Goal: Information Seeking & Learning: Learn about a topic

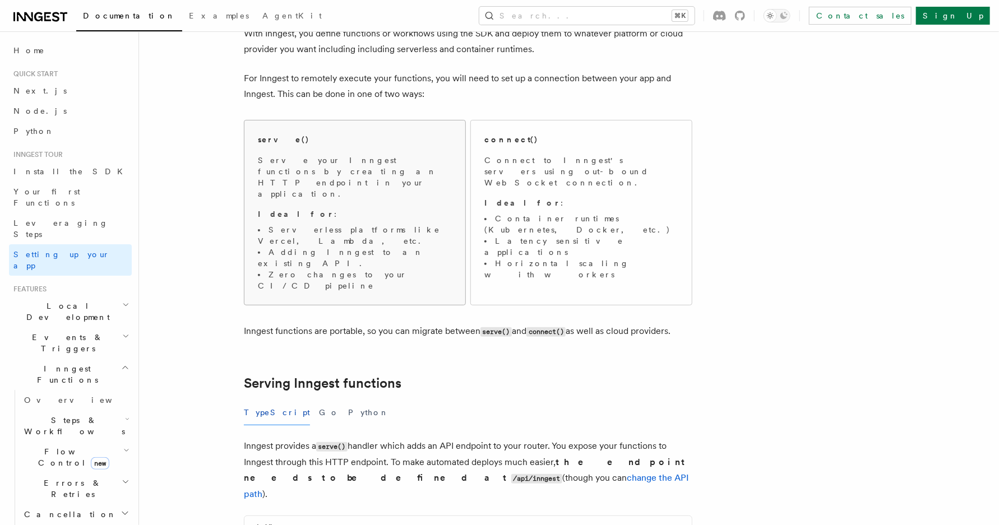
scroll to position [463, 0]
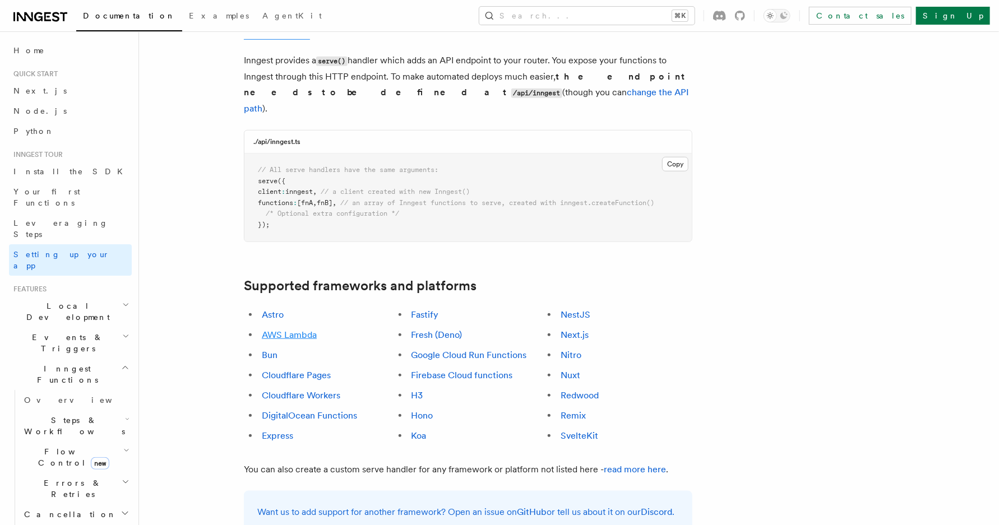
click at [303, 330] on link "AWS Lambda" at bounding box center [289, 335] width 55 height 11
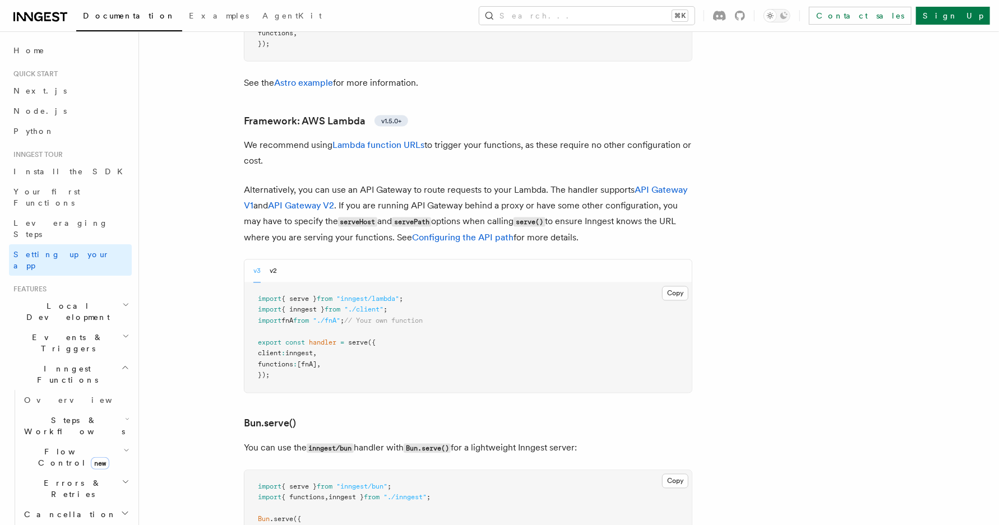
scroll to position [1114, 0]
click at [369, 281] on pre "import { serve } from "inngest/lambda" ; import { inngest } from "./client" ; i…" at bounding box center [467, 336] width 447 height 110
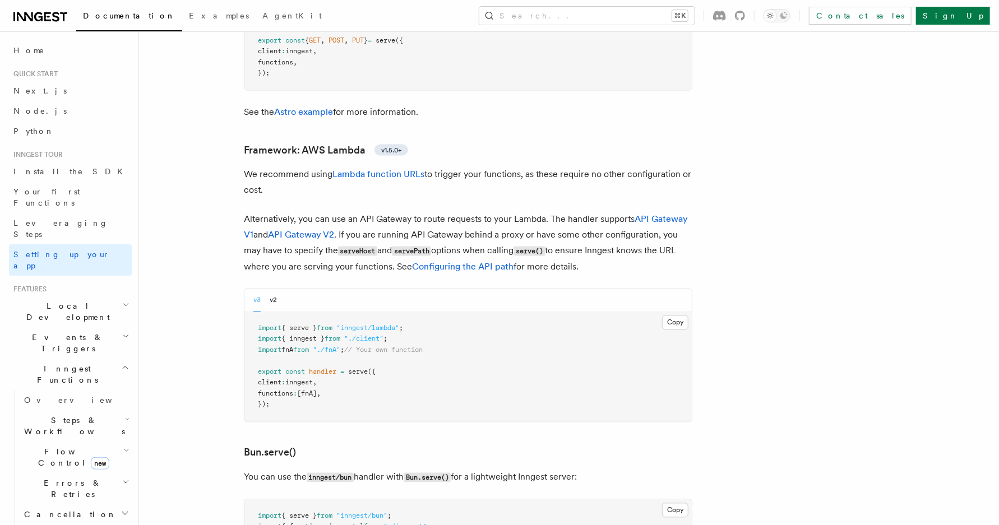
scroll to position [1081, 0]
click at [563, 291] on div "v3 v2" at bounding box center [467, 302] width 447 height 23
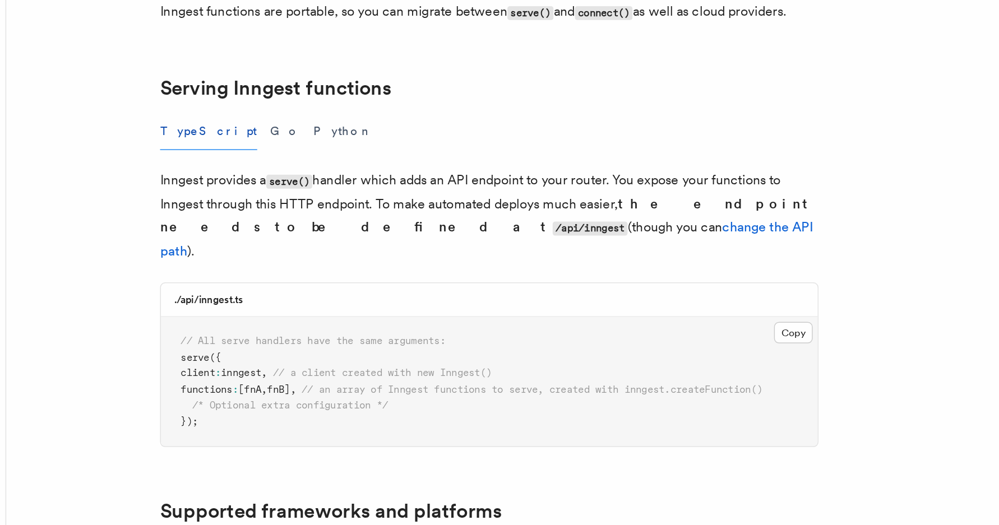
scroll to position [306, 0]
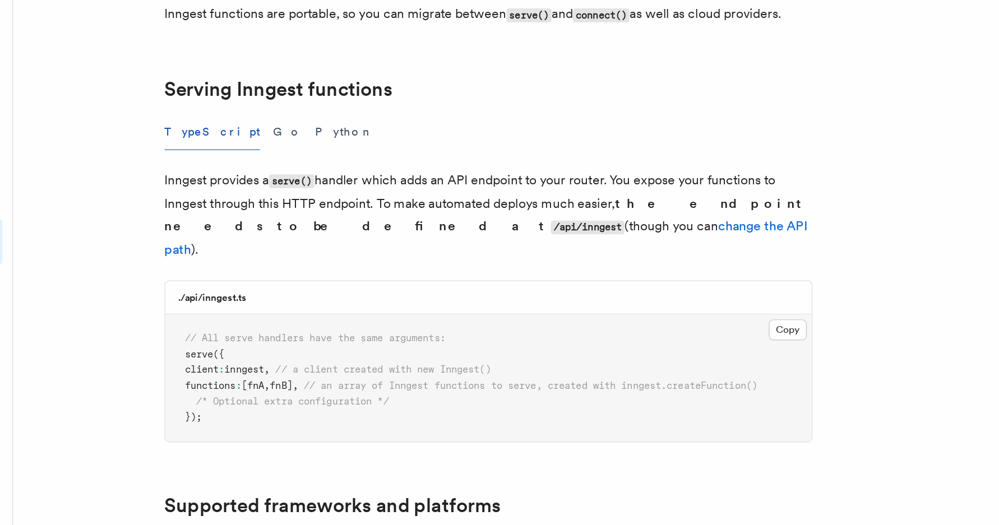
click at [270, 311] on pre "// All serve handlers have the same arguments: serve ({ client : inngest , // a…" at bounding box center [467, 355] width 447 height 88
copy span "serve"
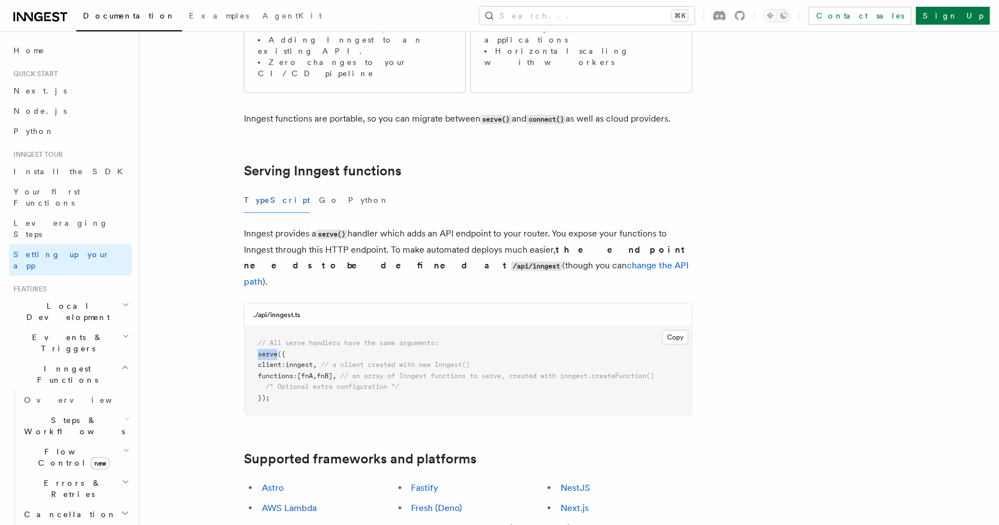
scroll to position [292, 0]
click at [83, 170] on link "Install the SDK" at bounding box center [70, 171] width 123 height 20
click at [392, 325] on pre "// All serve handlers have the same arguments: serve ({ client : inngest , // a…" at bounding box center [467, 369] width 447 height 88
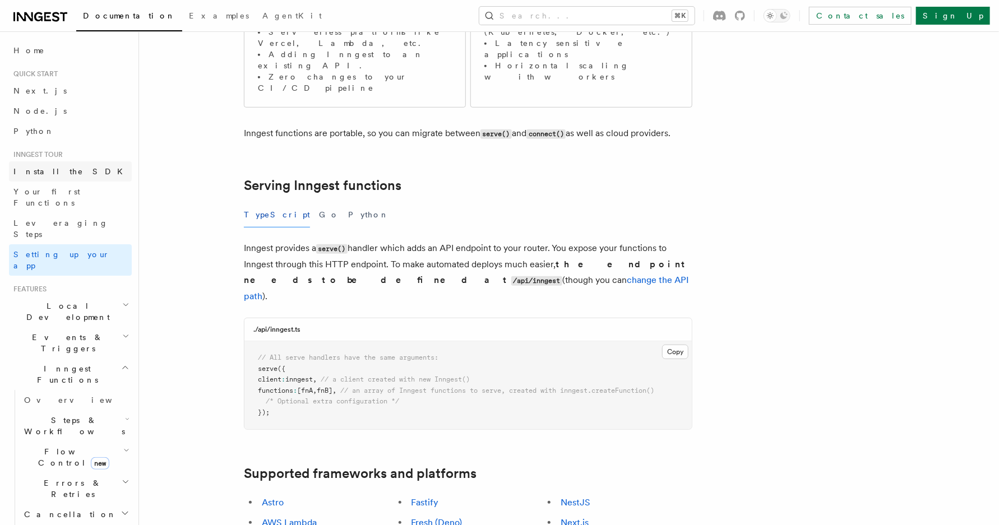
click at [77, 178] on link "Install the SDK" at bounding box center [70, 171] width 123 height 20
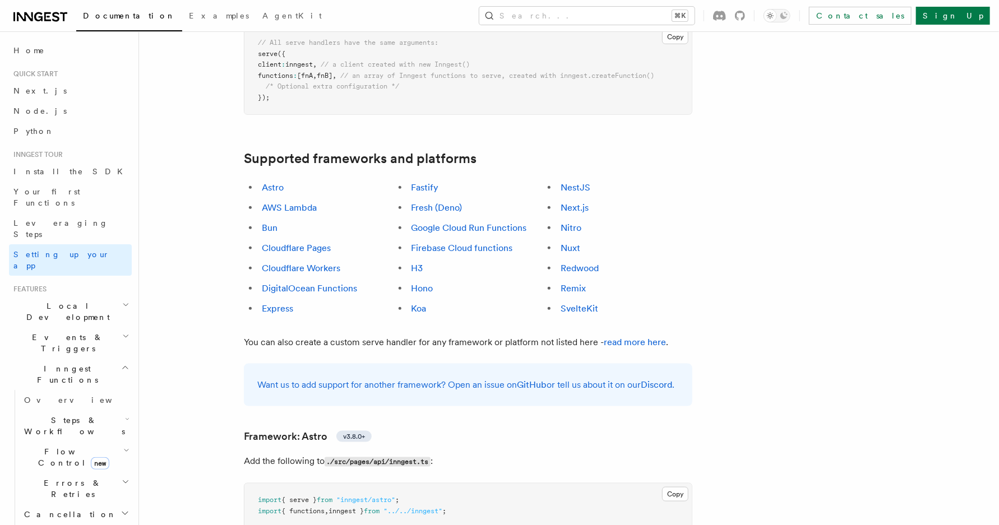
scroll to position [463, 0]
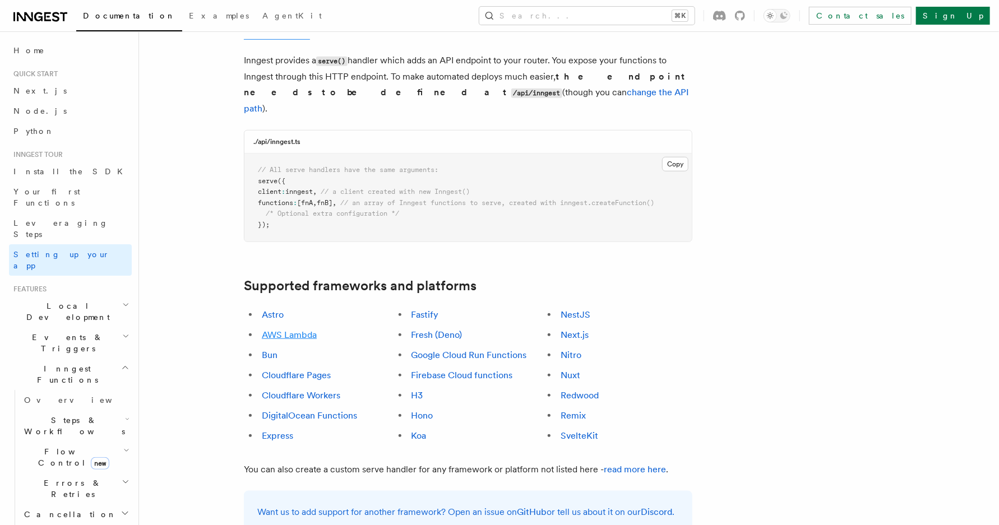
click at [297, 330] on link "AWS Lambda" at bounding box center [289, 335] width 55 height 11
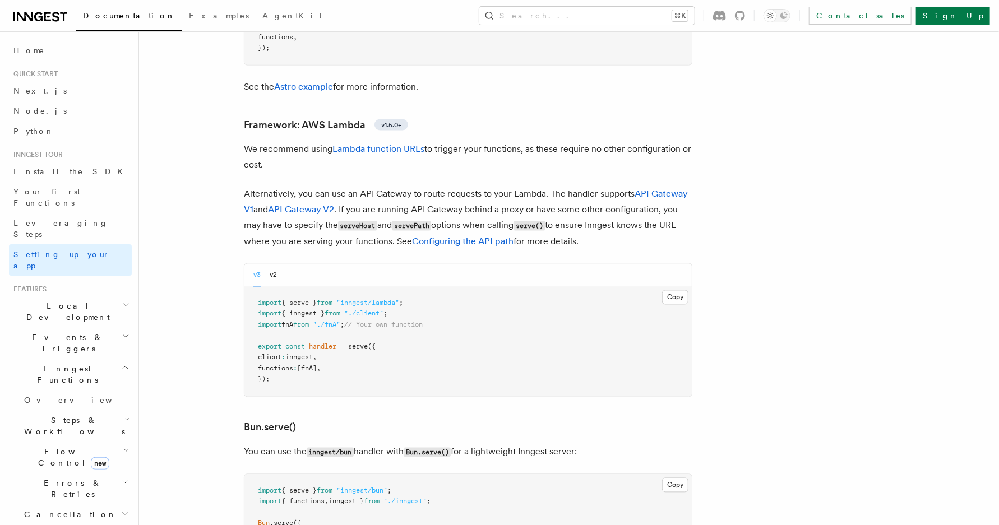
scroll to position [1114, 0]
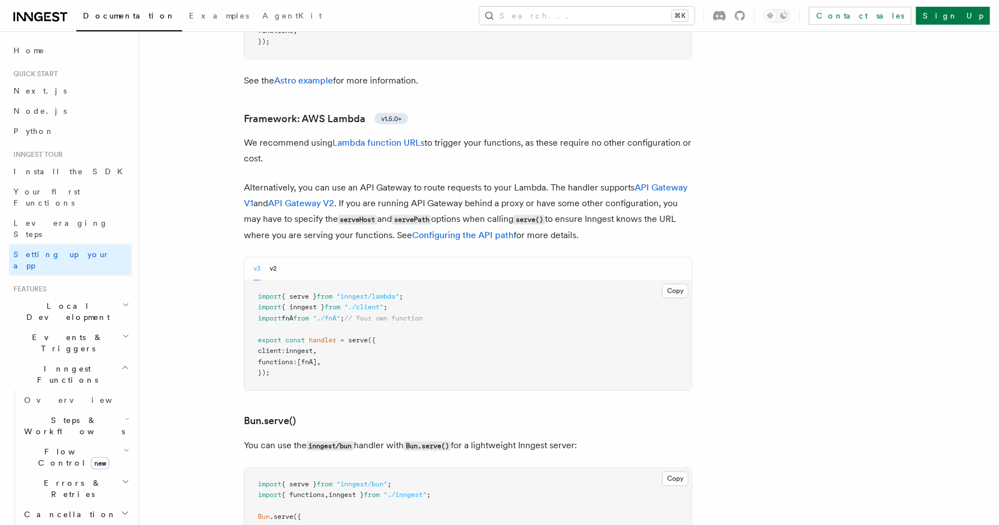
click at [501, 288] on pre "import { serve } from "inngest/lambda" ; import { inngest } from "./client" ; i…" at bounding box center [467, 336] width 447 height 110
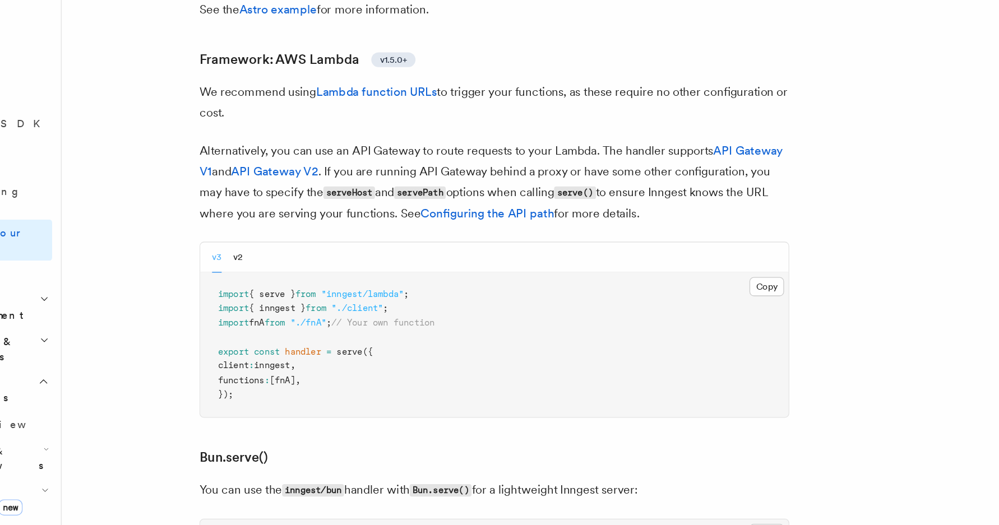
scroll to position [1110, 0]
click at [276, 262] on button "v2" at bounding box center [273, 273] width 7 height 23
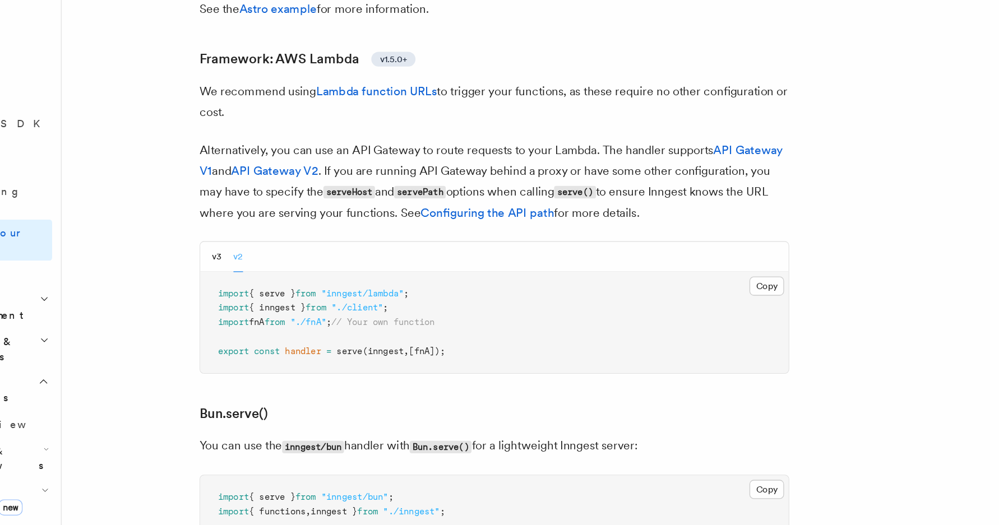
click at [261, 262] on div "v3 v2" at bounding box center [265, 273] width 24 height 23
click at [258, 262] on button "v3" at bounding box center [256, 273] width 7 height 23
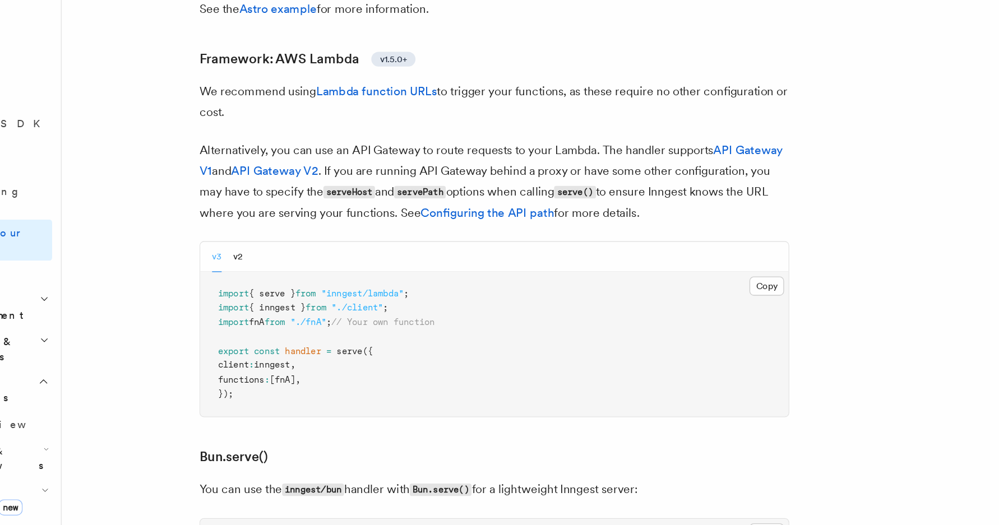
click at [268, 262] on div "v3 v2" at bounding box center [265, 273] width 24 height 23
click at [272, 262] on button "v2" at bounding box center [273, 273] width 7 height 23
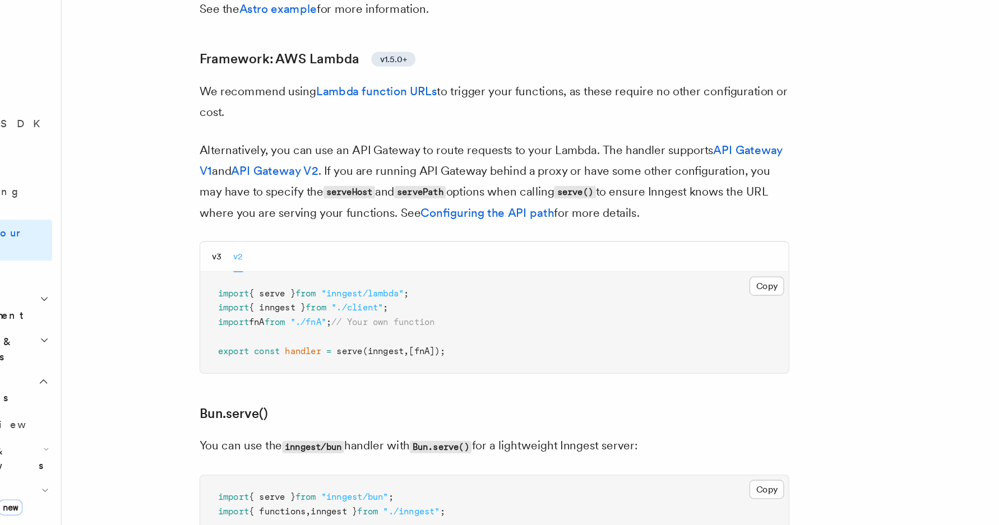
click at [261, 262] on div "v3 v2" at bounding box center [265, 273] width 24 height 23
click at [260, 262] on button "v3" at bounding box center [256, 273] width 7 height 23
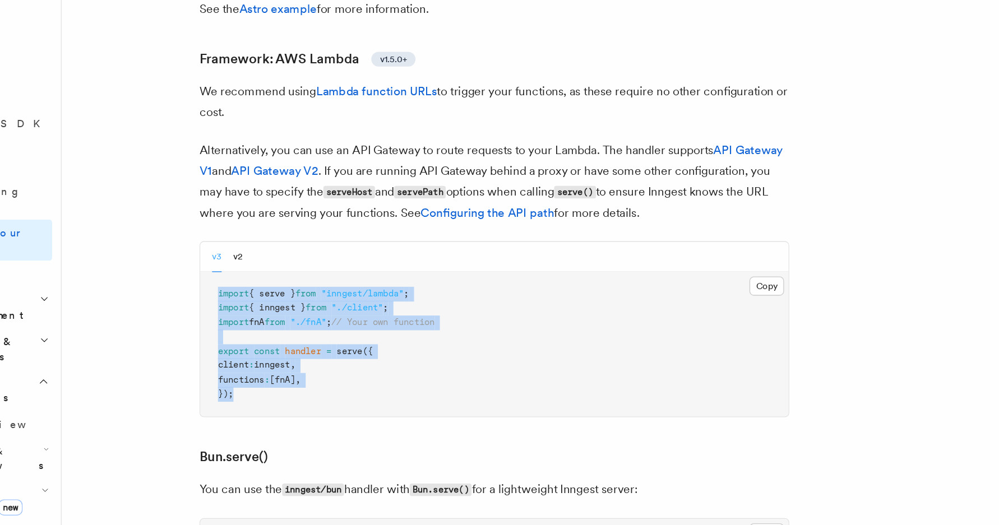
drag, startPoint x: 293, startPoint y: 327, endPoint x: 254, endPoint y: 243, distance: 92.5
click at [254, 285] on pre "import { serve } from "inngest/lambda" ; import { inngest } from "./client" ; i…" at bounding box center [467, 340] width 447 height 110
copy code "import { serve } from "inngest/lambda" ; import { inngest } from "./client" ; i…"
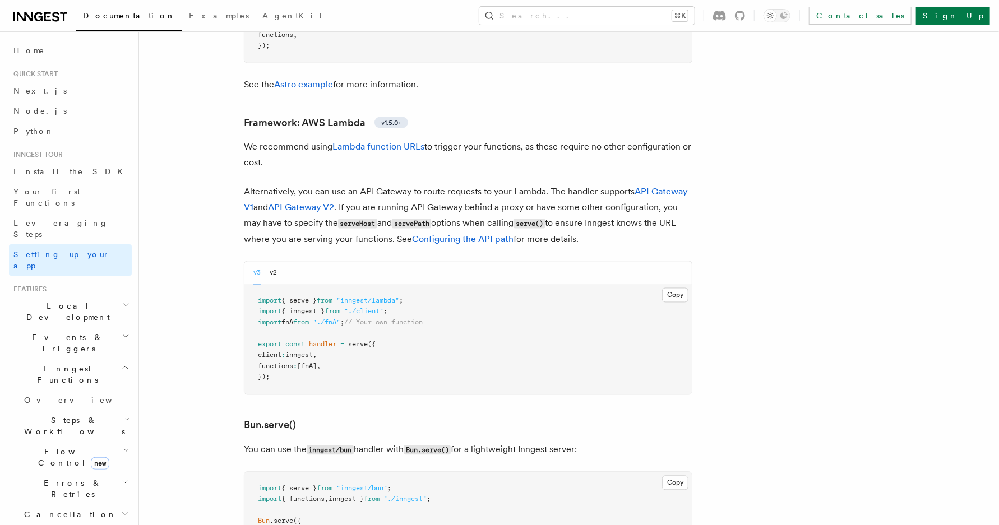
click at [409, 288] on pre "import { serve } from "inngest/lambda" ; import { inngest } from "./client" ; i…" at bounding box center [467, 340] width 447 height 110
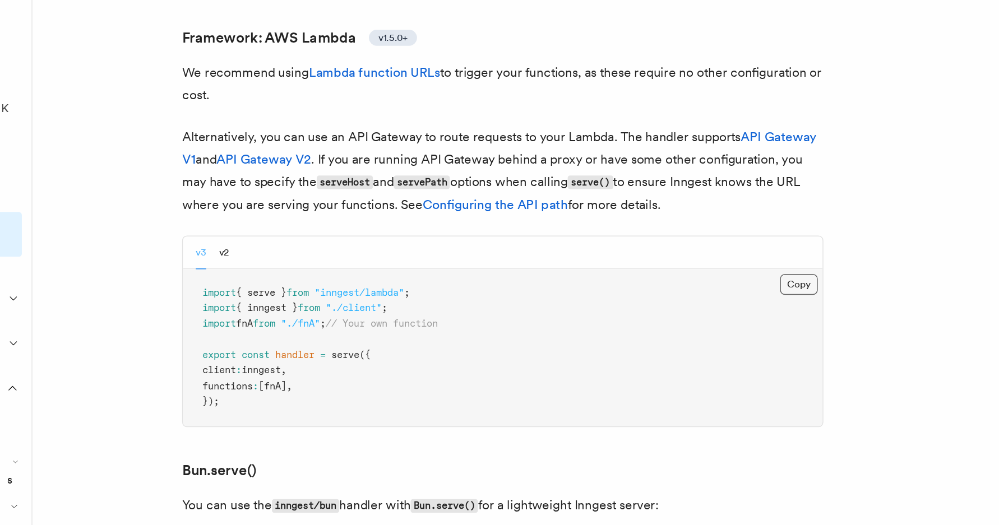
click at [673, 288] on button "Copy Copied" at bounding box center [675, 295] width 26 height 15
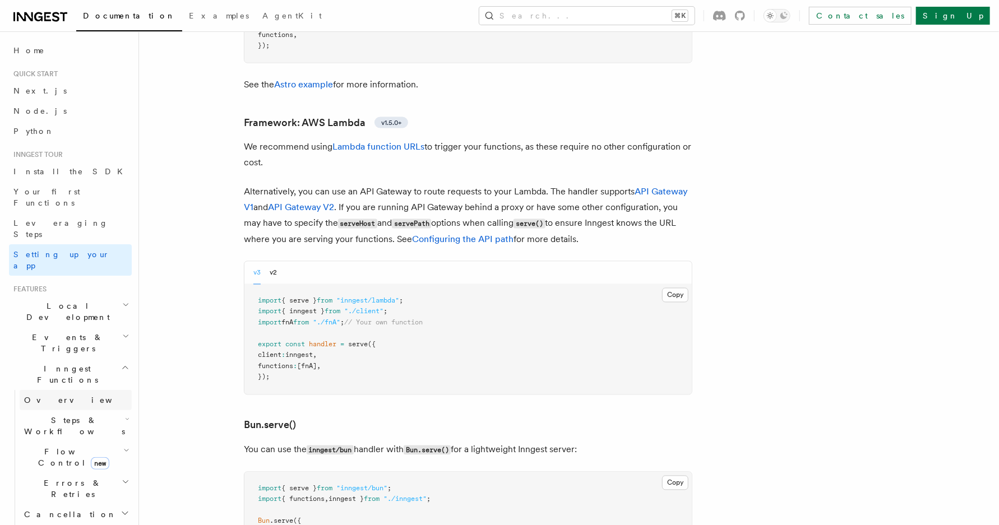
click at [87, 390] on link "Overview" at bounding box center [76, 400] width 112 height 20
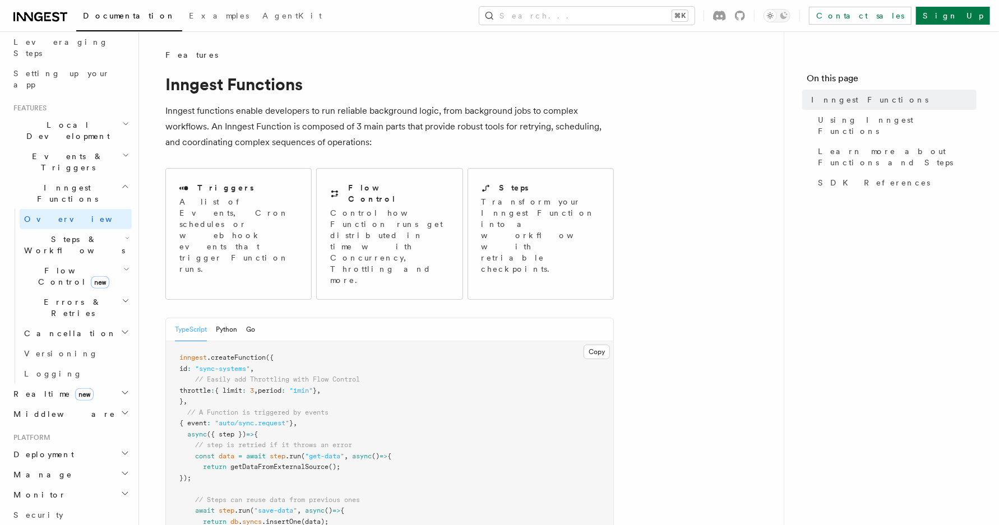
scroll to position [160, 0]
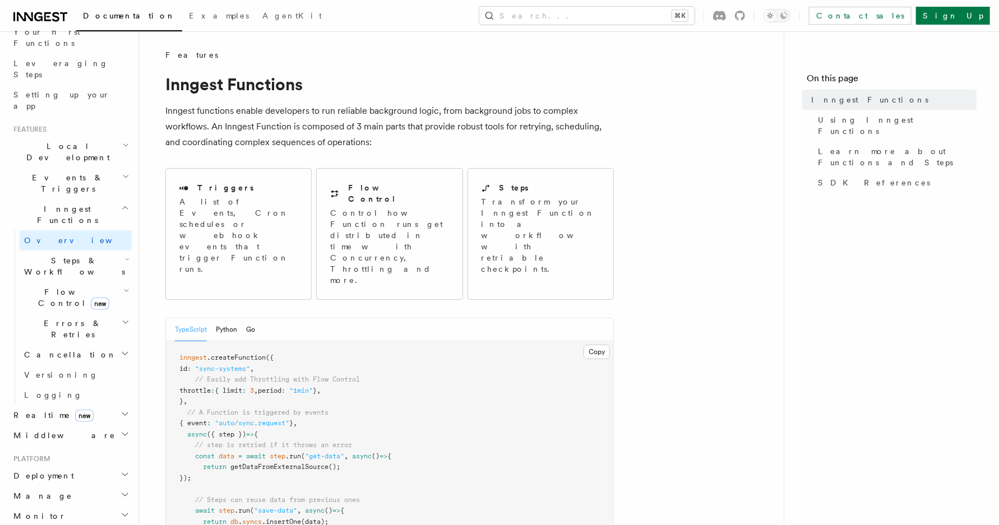
click at [96, 251] on h2 "Steps & Workflows" at bounding box center [76, 266] width 112 height 31
click at [94, 282] on link "Overview" at bounding box center [80, 292] width 101 height 20
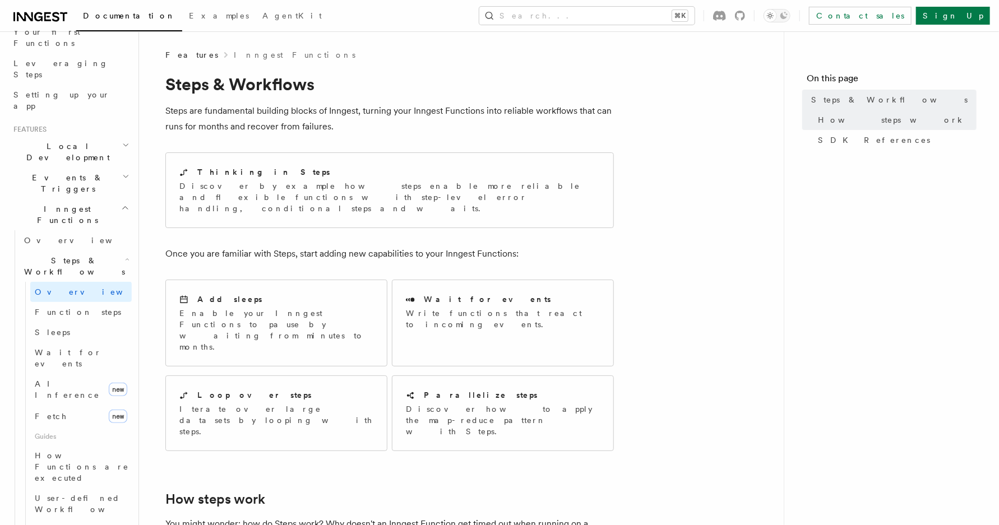
scroll to position [438, 0]
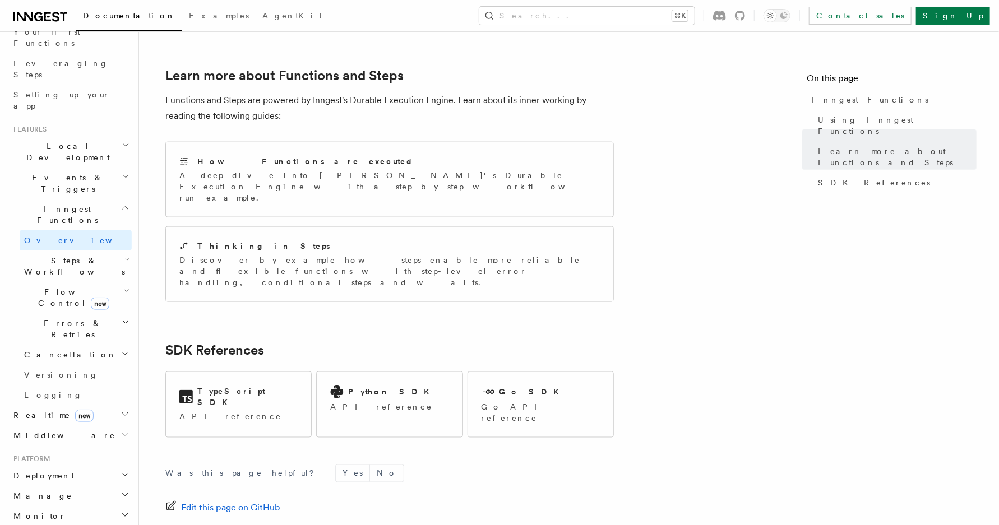
scroll to position [371, 0]
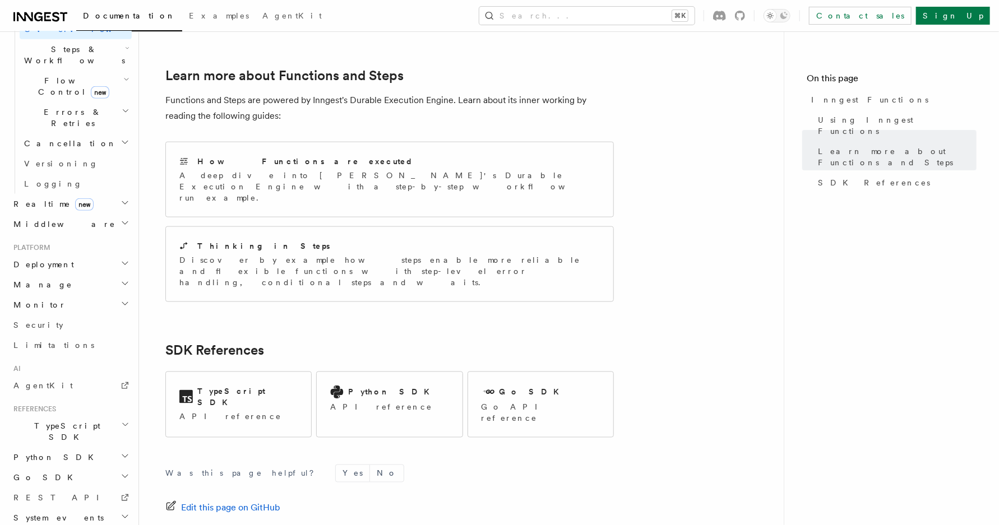
click at [87, 416] on h2 "TypeScript SDK" at bounding box center [70, 431] width 123 height 31
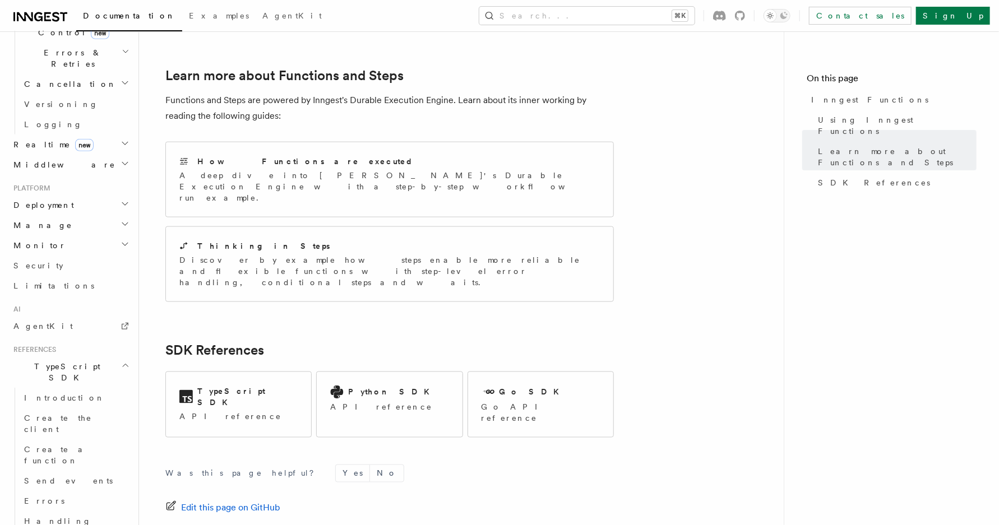
scroll to position [438, 0]
click at [59, 384] on span "Introduction" at bounding box center [64, 389] width 81 height 11
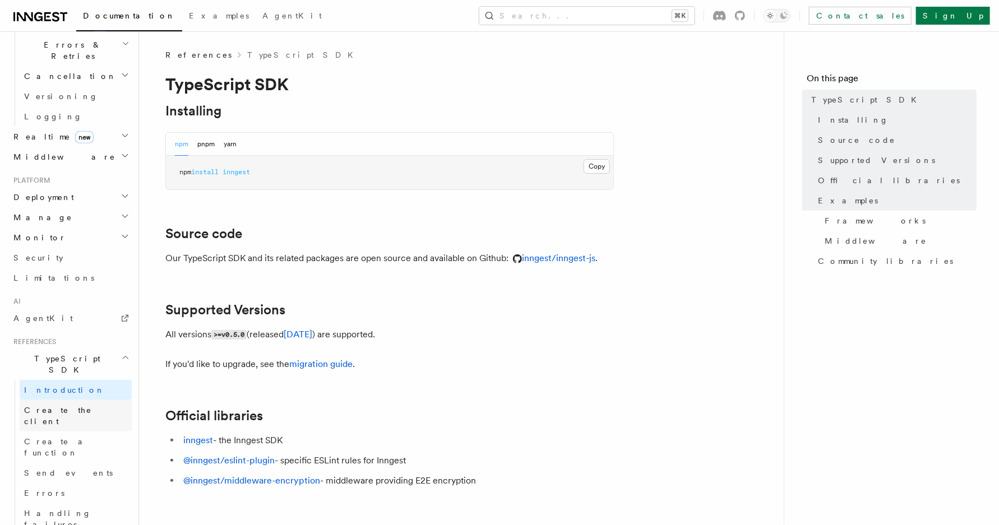
click at [60, 406] on span "Create the client" at bounding box center [58, 416] width 68 height 20
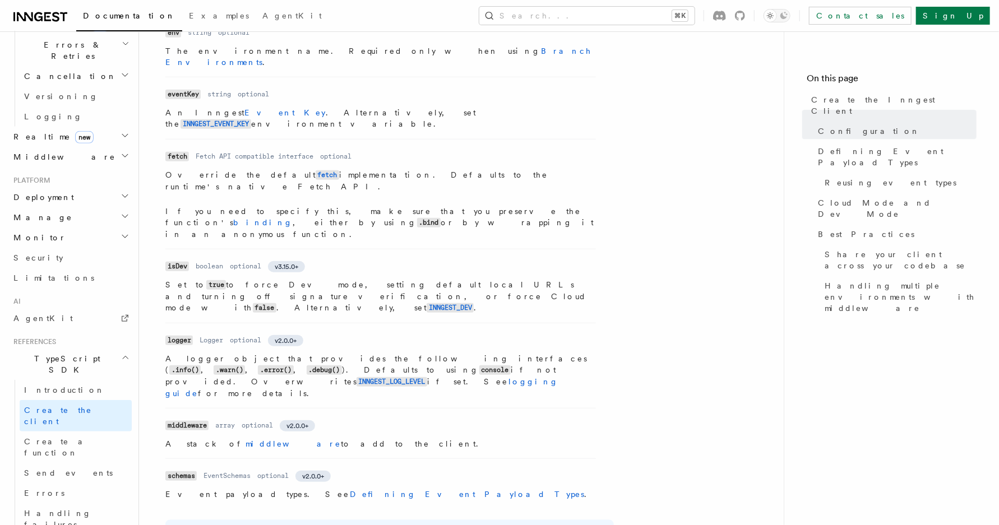
scroll to position [437, 0]
click at [90, 432] on link "Create a function" at bounding box center [76, 447] width 112 height 31
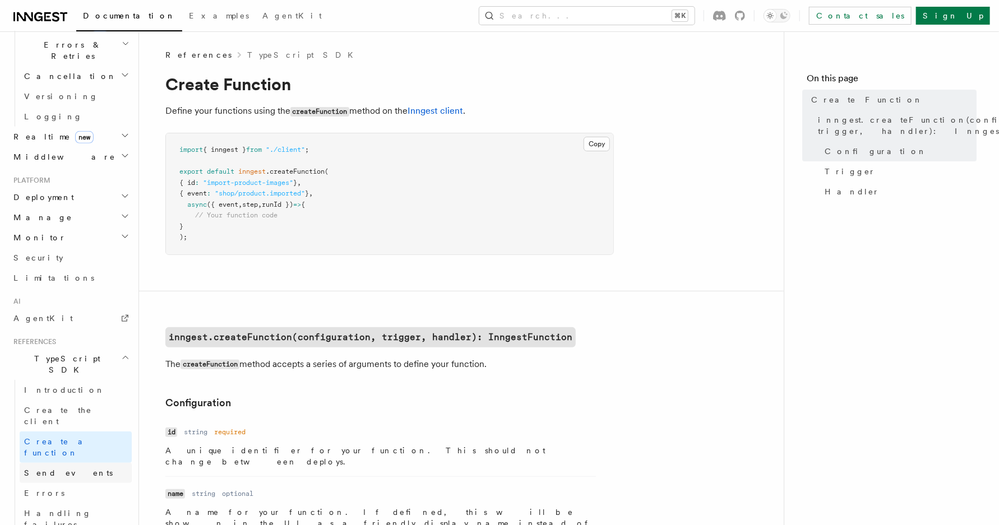
click at [81, 463] on link "Send events" at bounding box center [76, 473] width 112 height 20
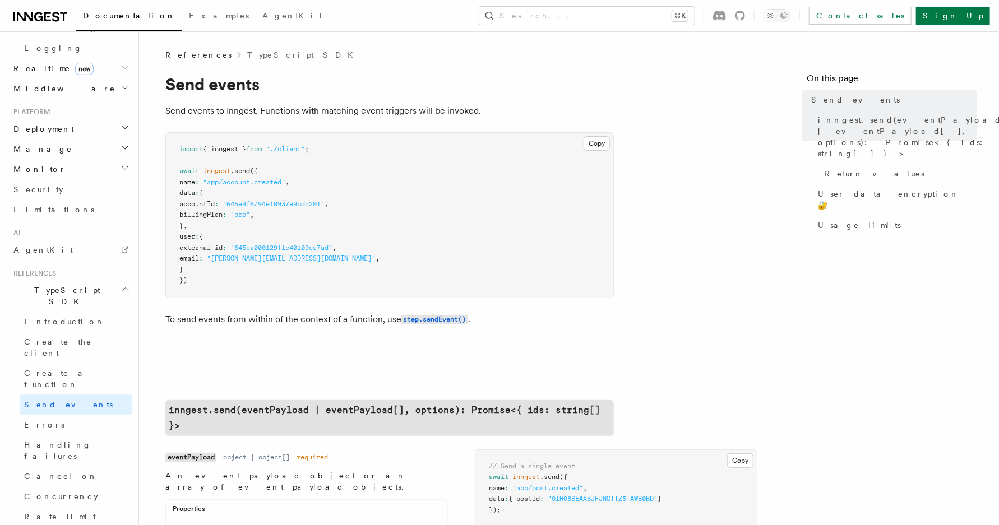
scroll to position [509, 0]
click at [75, 413] on link "Errors" at bounding box center [76, 423] width 112 height 20
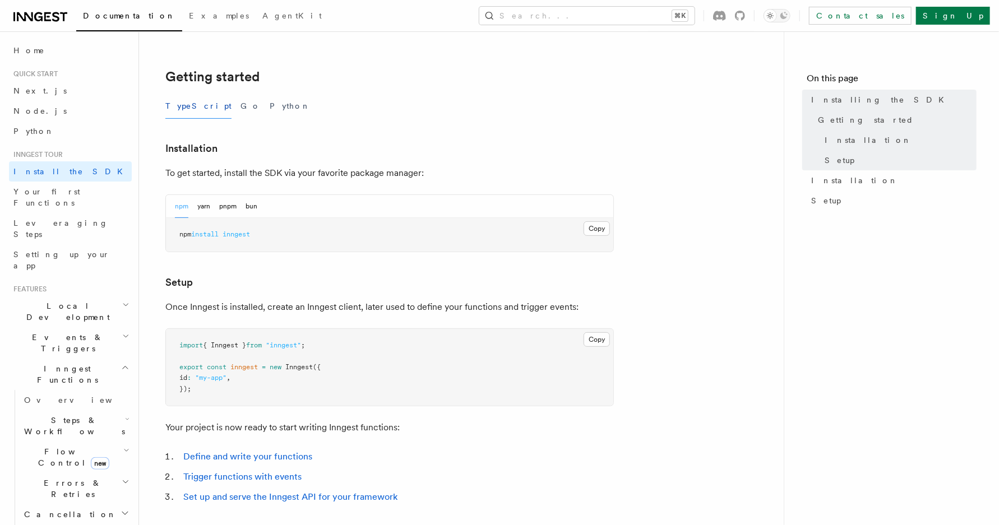
scroll to position [208, 0]
click at [245, 235] on span "inngest" at bounding box center [236, 233] width 27 height 8
click at [231, 207] on button "pnpm" at bounding box center [227, 204] width 17 height 23
click at [587, 230] on button "Copy Copied" at bounding box center [596, 227] width 26 height 15
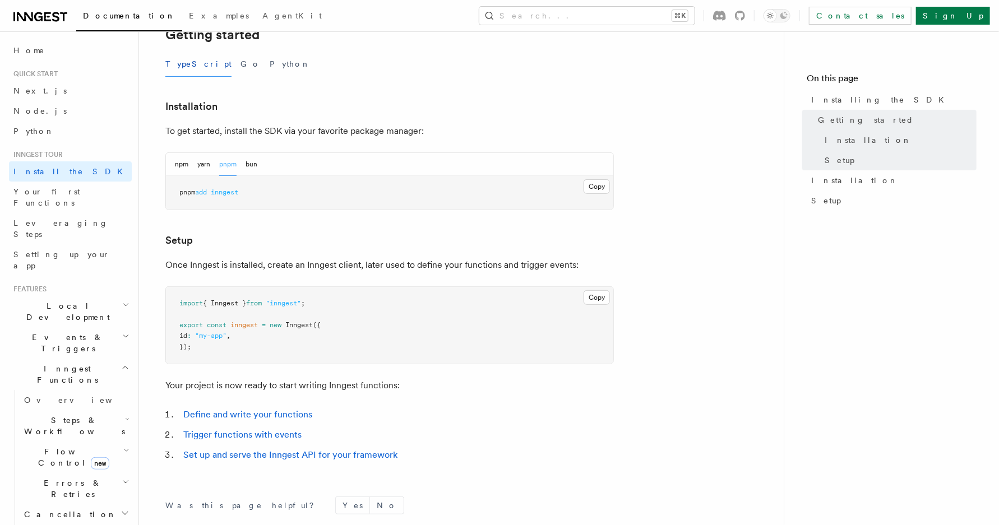
scroll to position [250, 0]
click at [409, 331] on pre "import { Inngest } from "inngest" ; export const inngest = new Inngest ({ id : …" at bounding box center [389, 324] width 447 height 77
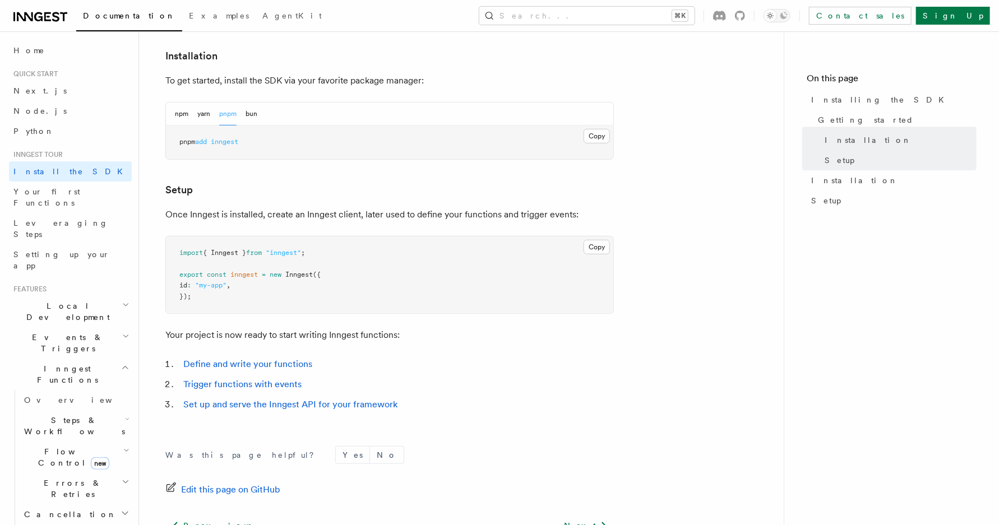
scroll to position [303, 0]
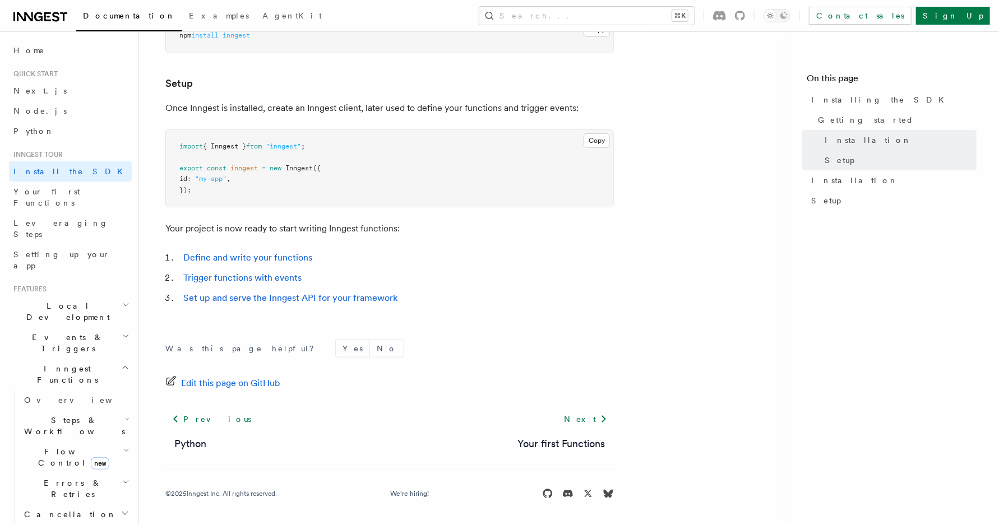
scroll to position [388, 0]
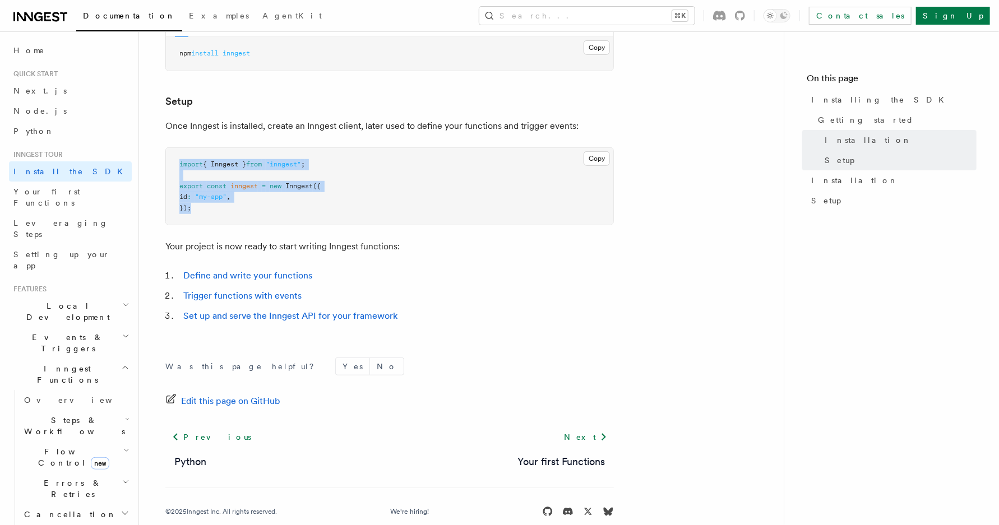
drag, startPoint x: 207, startPoint y: 216, endPoint x: 178, endPoint y: 166, distance: 57.5
click at [178, 166] on pre "import { Inngest } from "inngest" ; export const inngest = new Inngest ({ id : …" at bounding box center [389, 186] width 447 height 77
copy code "import { Inngest } from "inngest" ; export const inngest = new Inngest ({ id : …"
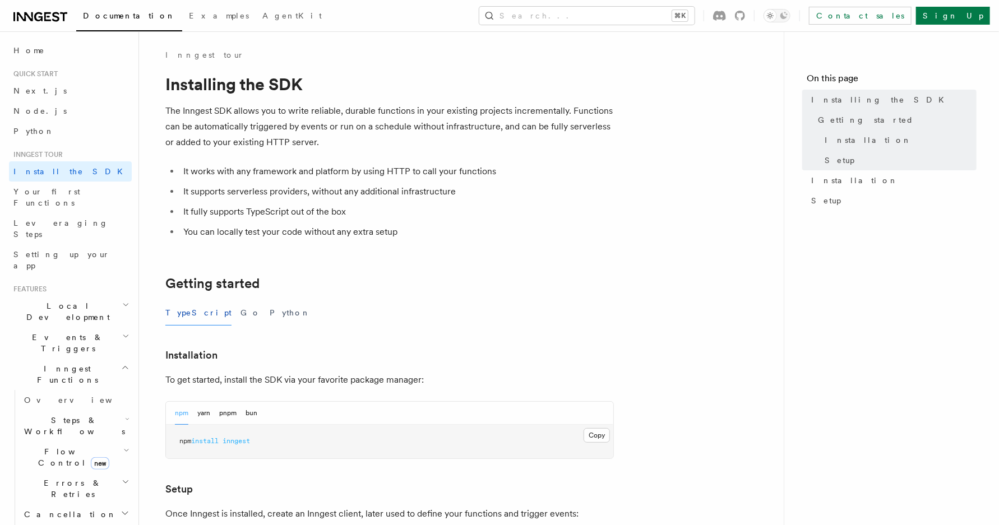
scroll to position [406, 0]
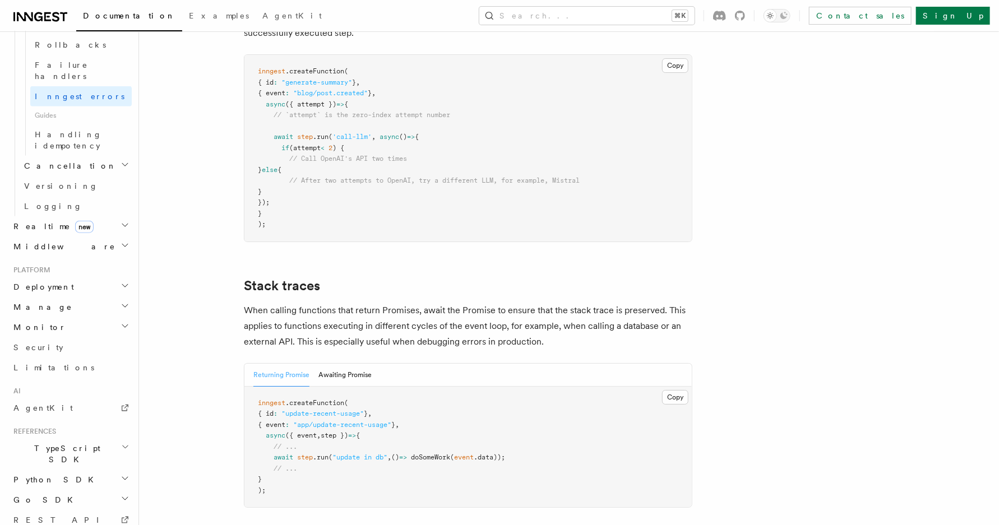
scroll to position [2509, 0]
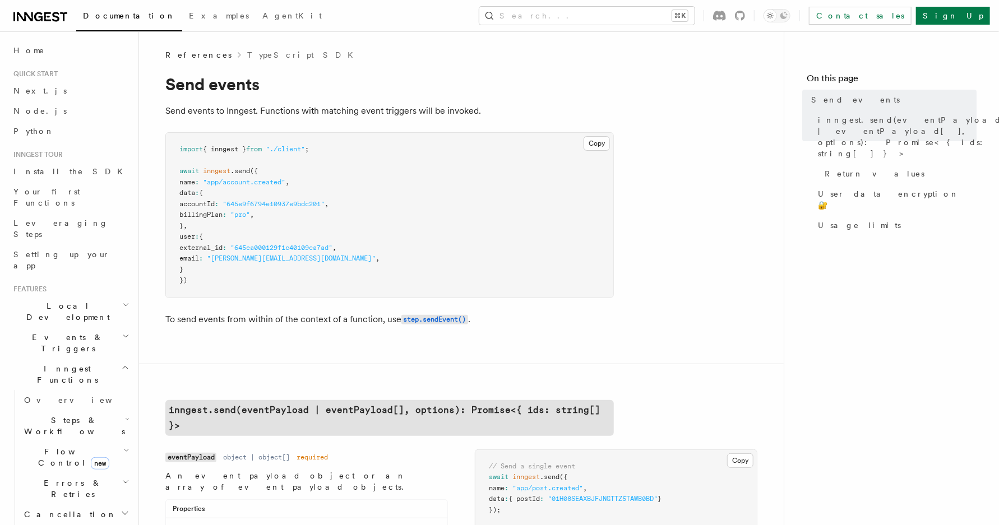
scroll to position [418, 0]
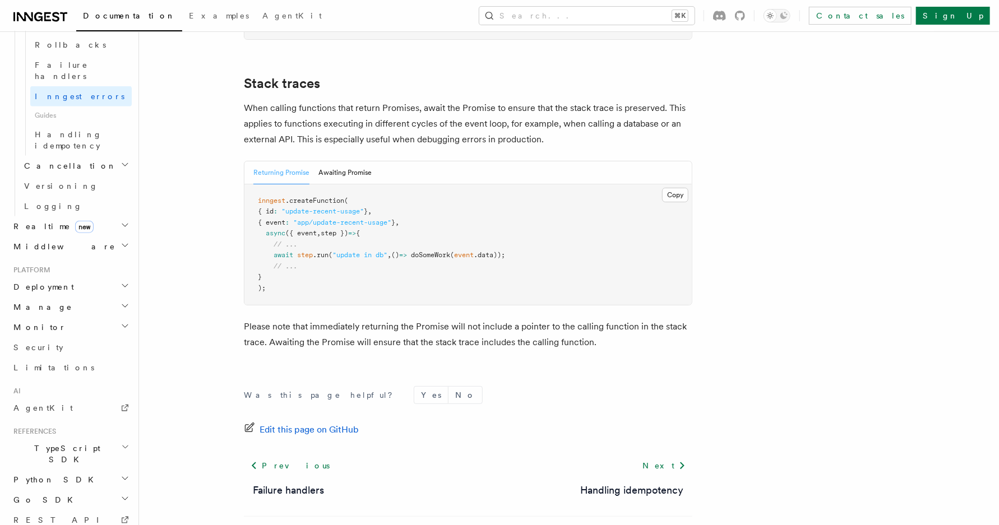
scroll to position [2503, 0]
click at [343, 162] on button "Awaiting Promise" at bounding box center [344, 173] width 53 height 23
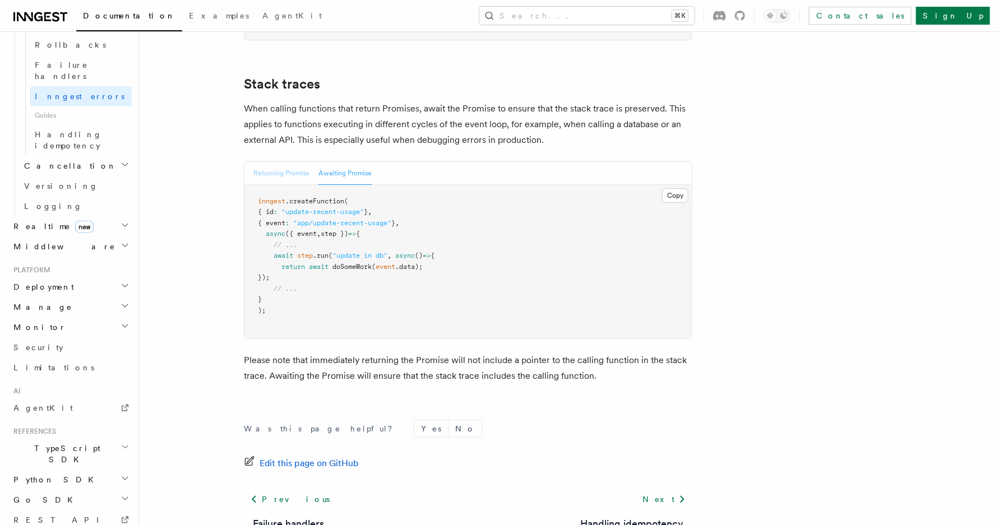
click at [288, 162] on button "Returning Promise" at bounding box center [281, 173] width 56 height 23
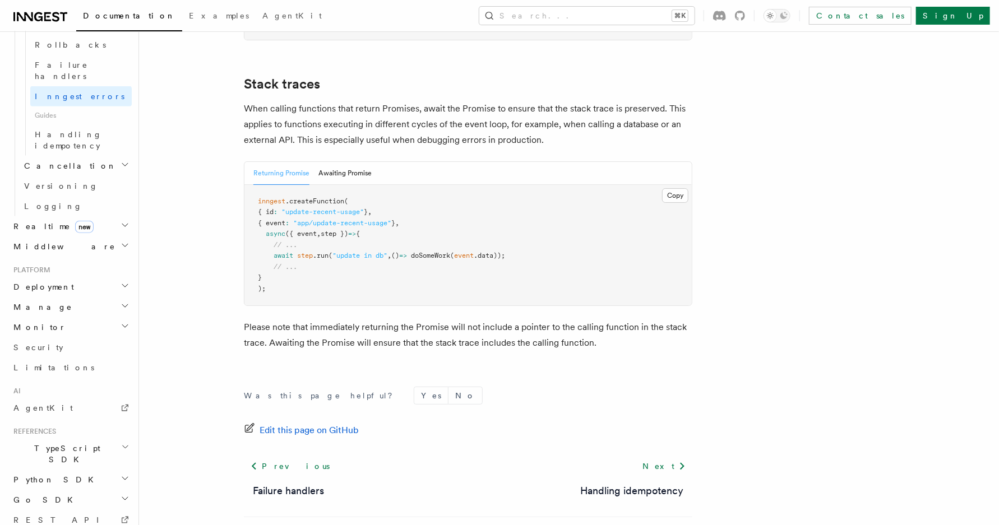
click at [72, 438] on h2 "TypeScript SDK" at bounding box center [70, 453] width 123 height 31
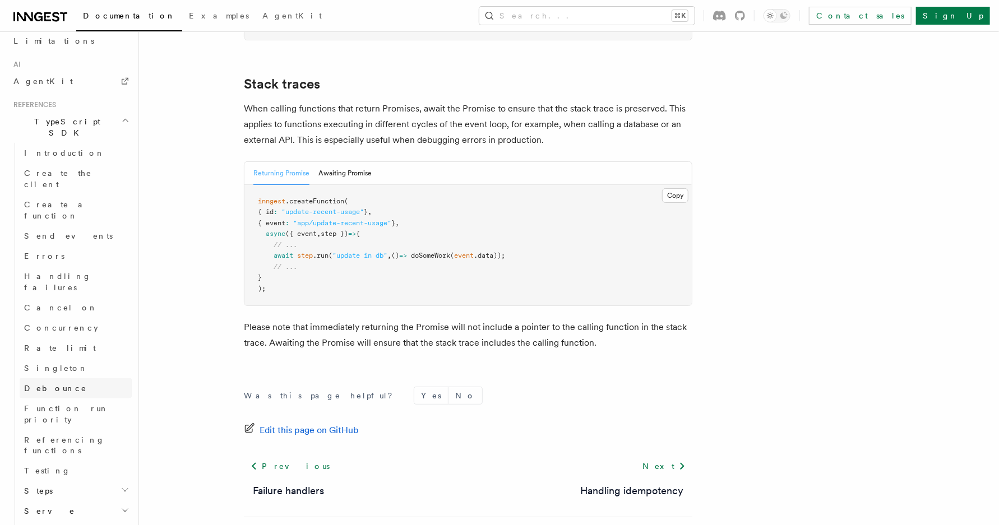
scroll to position [838, 0]
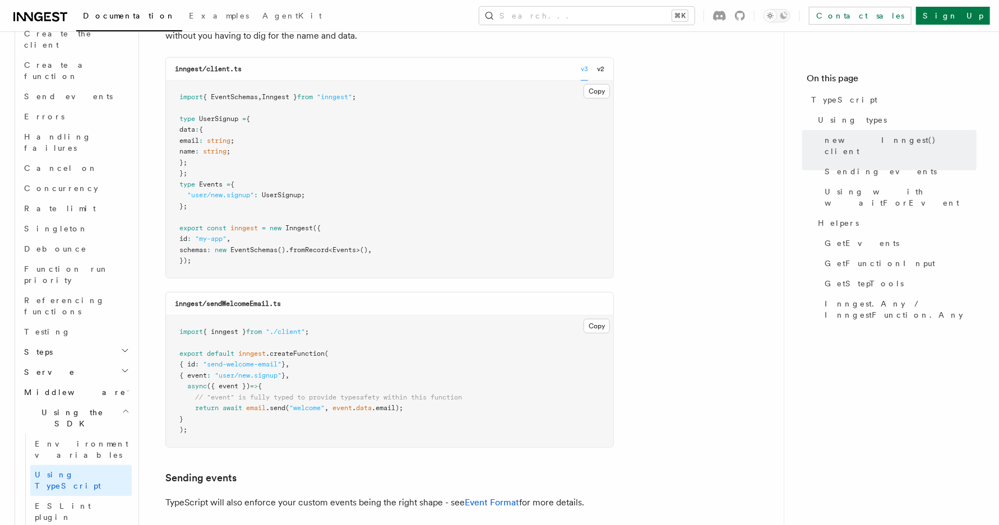
scroll to position [398, 0]
click at [268, 216] on pre "import { EventSchemas , Inngest } from "inngest" ; type UserSignup = { data : {…" at bounding box center [389, 180] width 447 height 197
drag, startPoint x: 267, startPoint y: 216, endPoint x: 177, endPoint y: 114, distance: 137.0
click at [177, 114] on pre "import { EventSchemas , Inngest } from "inngest" ; type UserSignup = { data : {…" at bounding box center [389, 180] width 447 height 197
copy code "type UserSignup = { data : { email : string ; name : string ; }; }; type Events…"
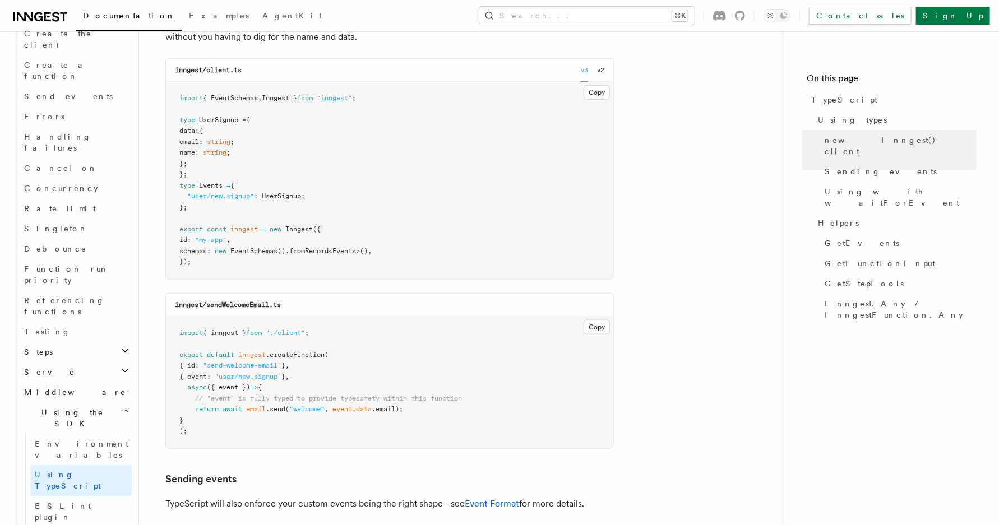
click at [225, 249] on span "new" at bounding box center [221, 251] width 12 height 8
drag, startPoint x: 186, startPoint y: 251, endPoint x: 416, endPoint y: 251, distance: 230.4
click at [417, 251] on pre "import { EventSchemas , Inngest } from "inngest" ; type UserSignup = { data : {…" at bounding box center [389, 180] width 447 height 197
copy span "schemas : new EventSchemas () .fromRecord < Events >() ,"
click at [492, 188] on pre "import { EventSchemas , Inngest } from "inngest" ; type UserSignup = { data : {…" at bounding box center [389, 180] width 447 height 197
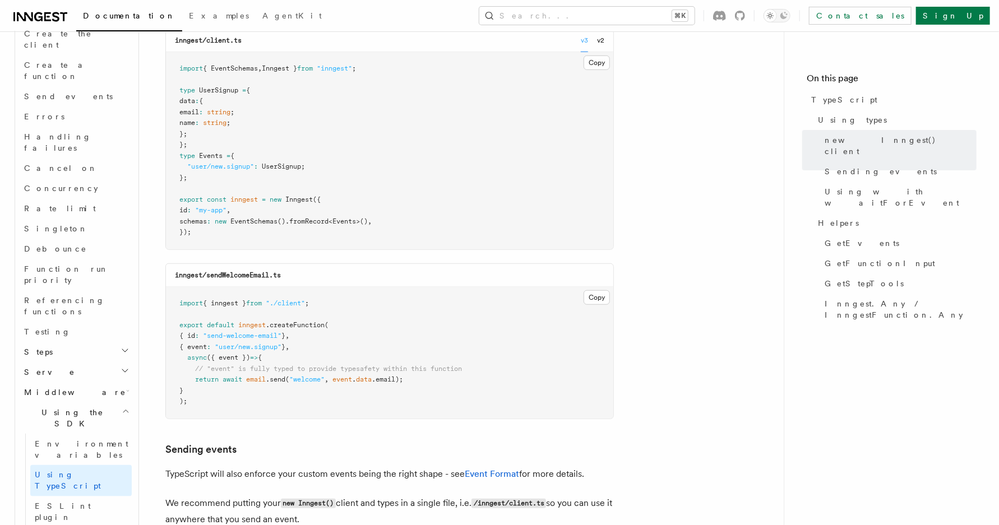
scroll to position [432, 0]
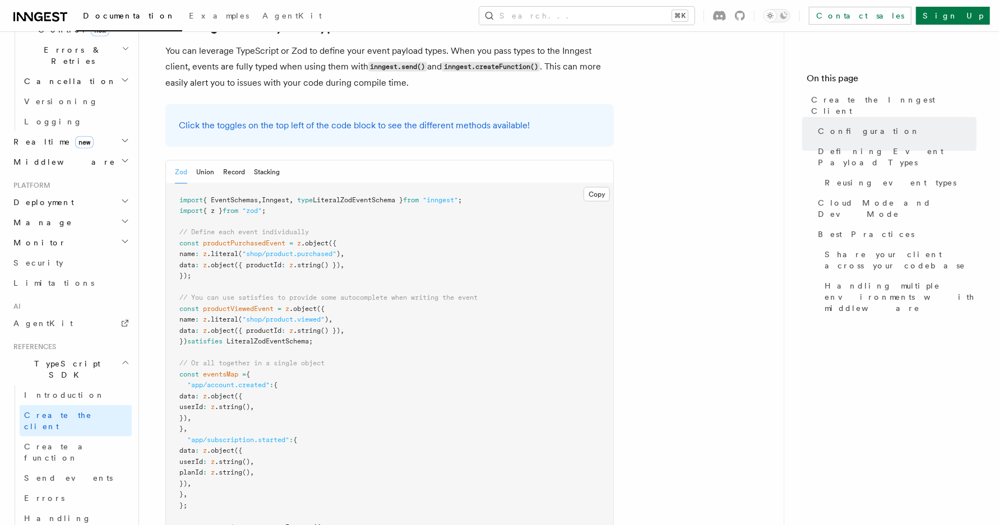
scroll to position [1087, 0]
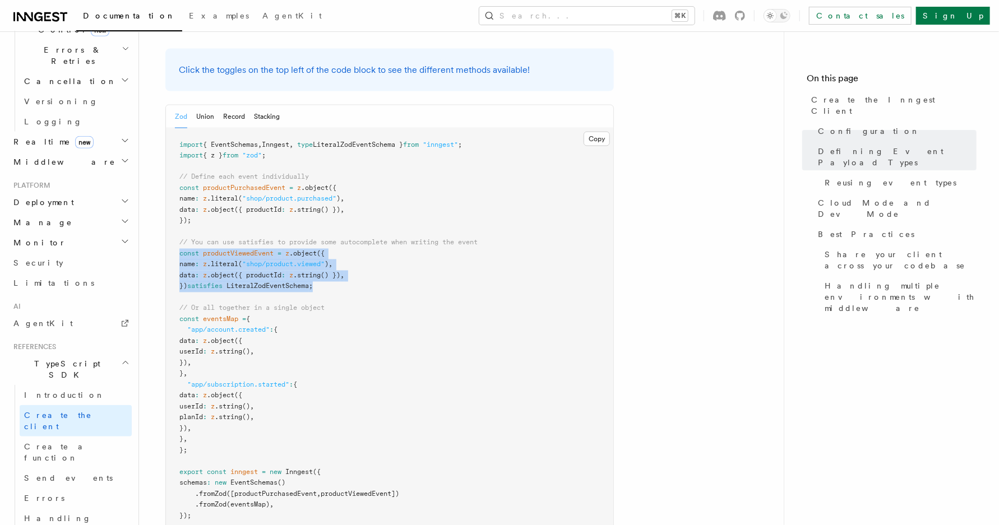
drag, startPoint x: 322, startPoint y: 198, endPoint x: 161, endPoint y: 165, distance: 164.3
copy code "const productViewedEvent = z .object ({ name : z .literal ( "shop/product.viewe…"
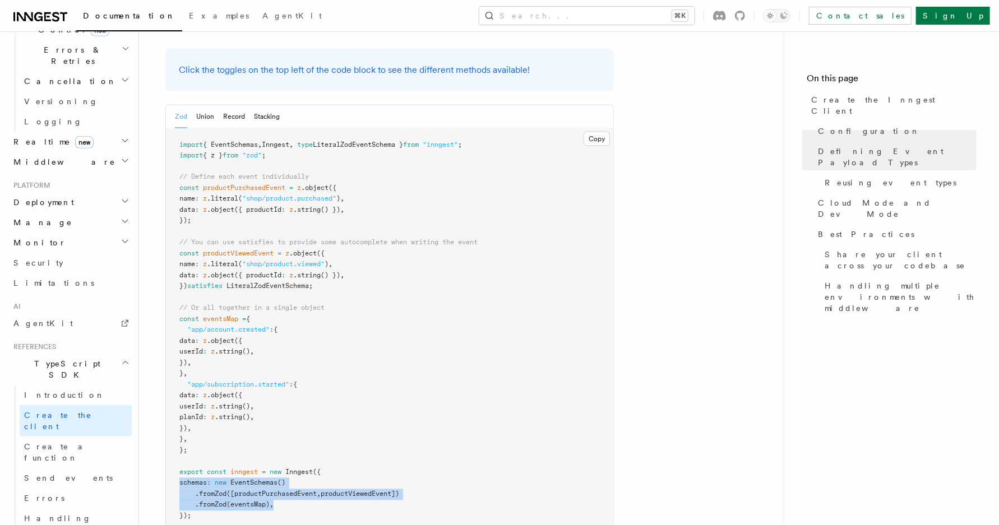
drag, startPoint x: 282, startPoint y: 413, endPoint x: 177, endPoint y: 391, distance: 107.7
click at [177, 391] on pre "import { EventSchemas , Inngest , type LiteralZodEventSchema } from "inngest" ;…" at bounding box center [389, 330] width 447 height 405
copy code "schemas : new EventSchemas () .fromZod ([productPurchasedEvent , productViewedE…"
click at [296, 300] on pre "import { EventSchemas , Inngest , type LiteralZodEventSchema } from "inngest" ;…" at bounding box center [389, 330] width 447 height 405
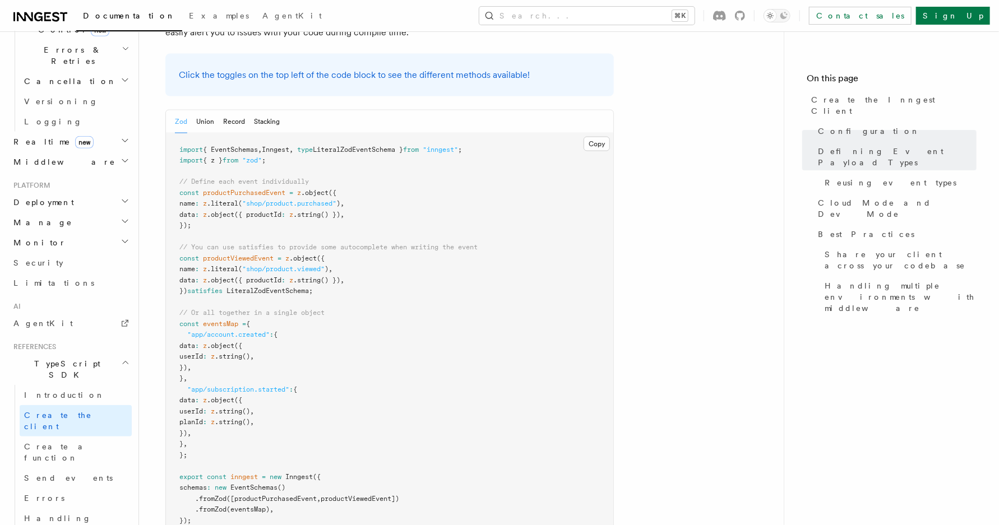
scroll to position [1081, 0]
click at [430, 216] on pre "import { EventSchemas , Inngest , type LiteralZodEventSchema } from "inngest" ;…" at bounding box center [389, 337] width 447 height 405
click at [447, 211] on pre "import { EventSchemas , Inngest , type LiteralZodEventSchema } from "inngest" ;…" at bounding box center [389, 337] width 447 height 405
click at [424, 207] on pre "import { EventSchemas , Inngest , type LiteralZodEventSchema } from "inngest" ;…" at bounding box center [389, 337] width 447 height 405
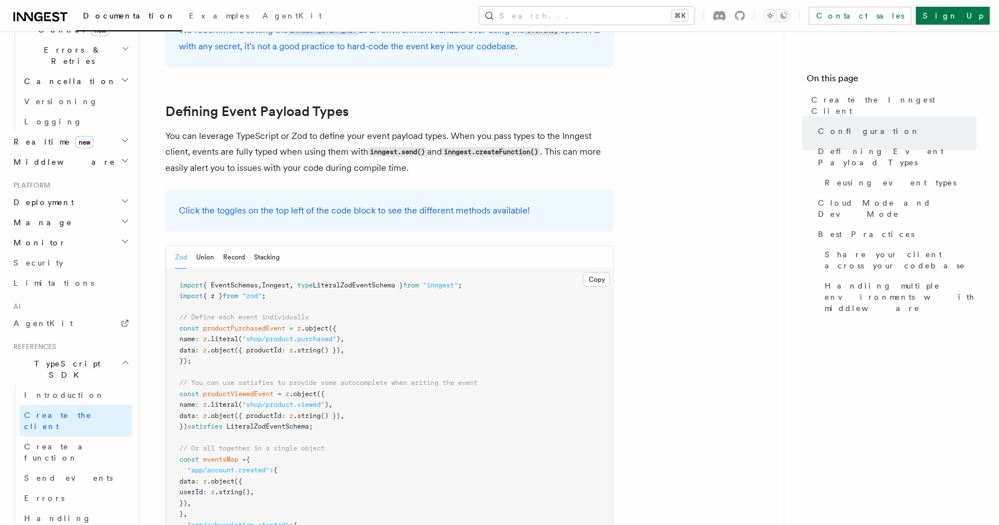
scroll to position [951, 0]
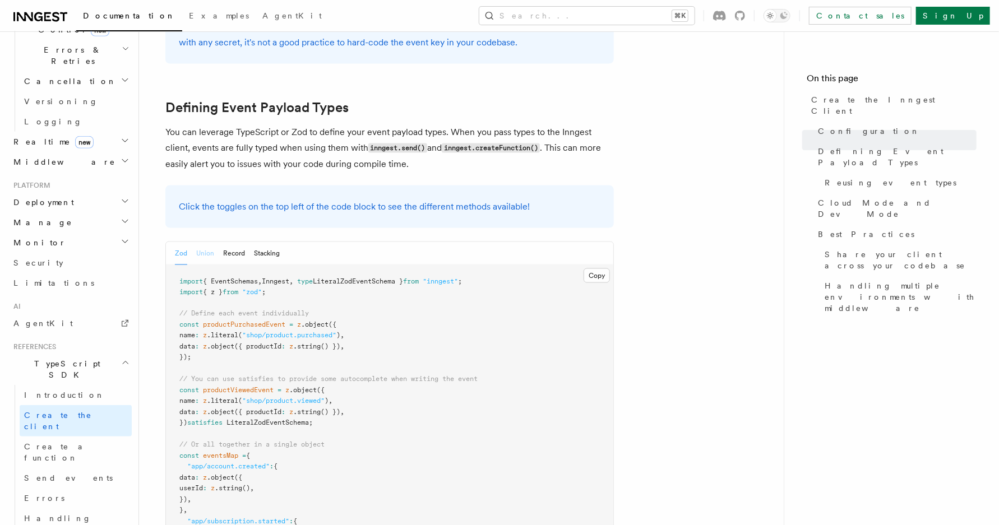
click at [207, 242] on button "Union" at bounding box center [205, 253] width 18 height 23
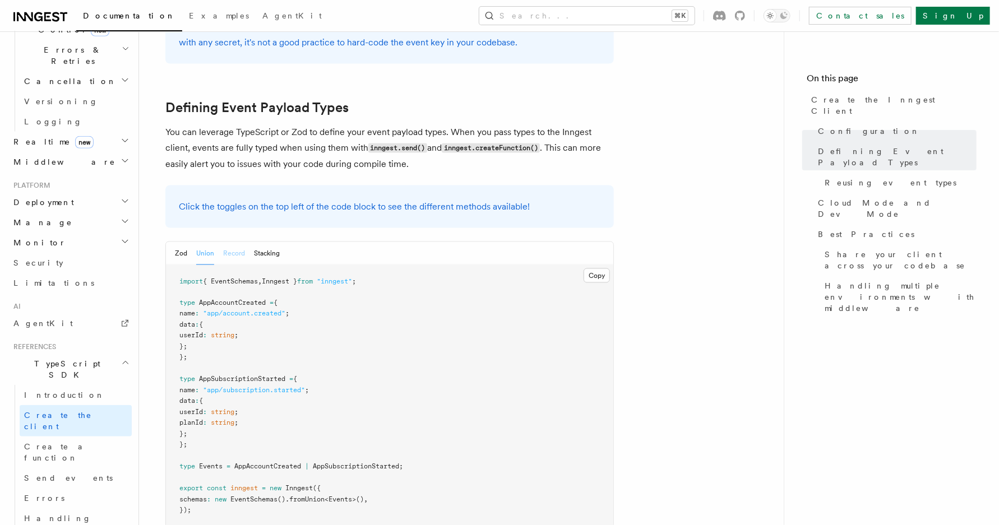
click at [235, 242] on button "Record" at bounding box center [234, 253] width 22 height 23
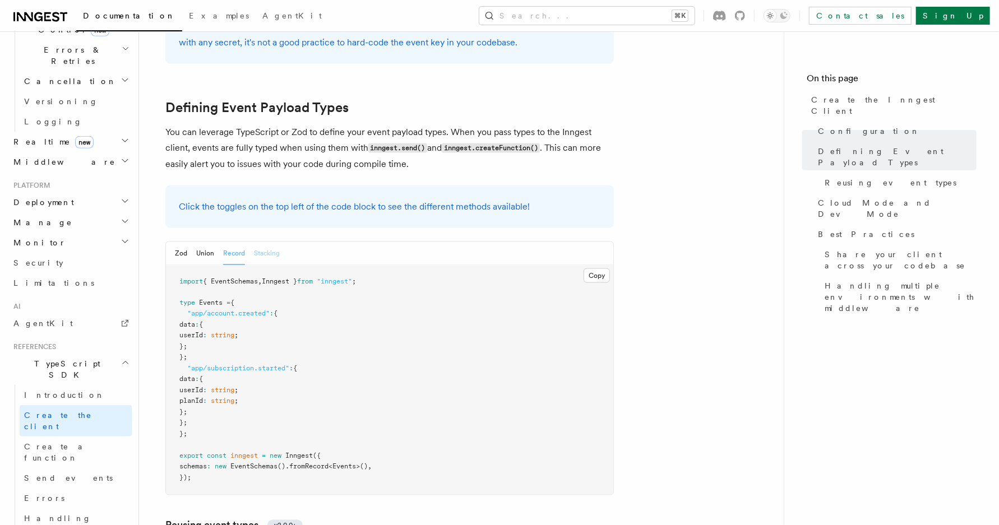
click at [262, 242] on button "Stacking" at bounding box center [267, 253] width 26 height 23
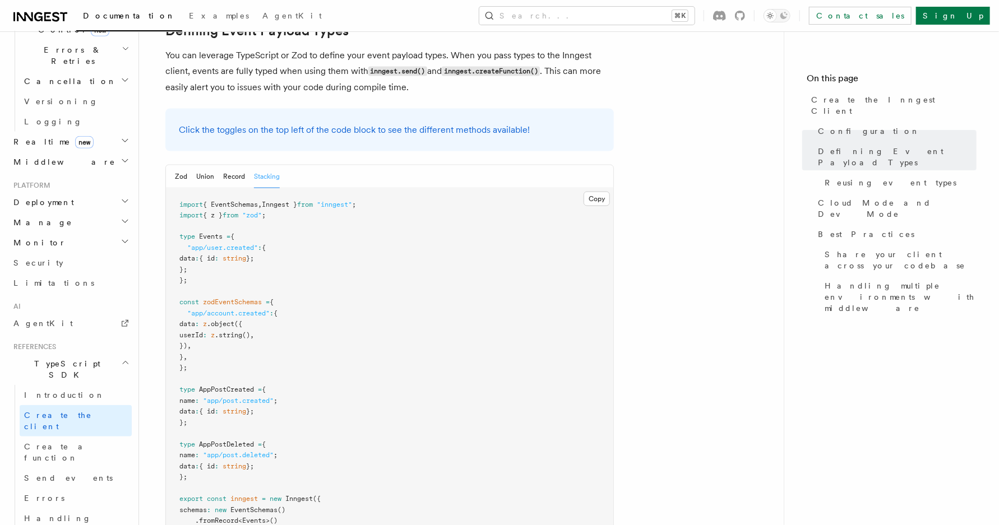
scroll to position [1025, 0]
click at [208, 168] on button "Union" at bounding box center [205, 179] width 18 height 23
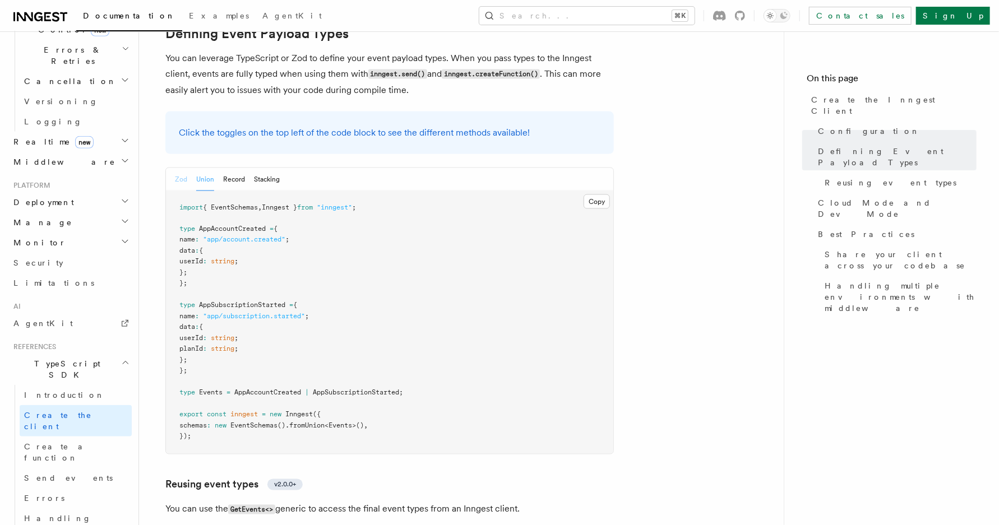
click at [183, 168] on button "Zod" at bounding box center [181, 179] width 12 height 23
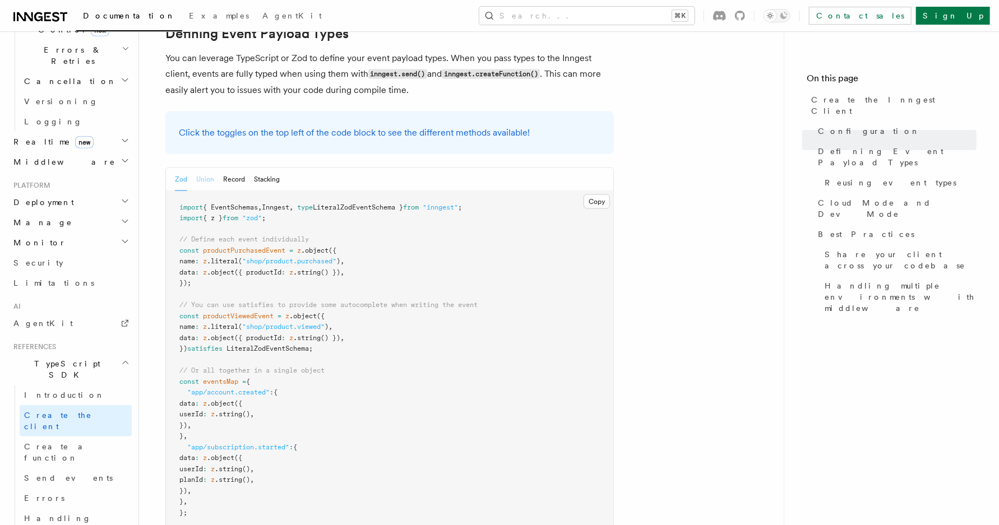
click at [206, 168] on button "Union" at bounding box center [205, 179] width 18 height 23
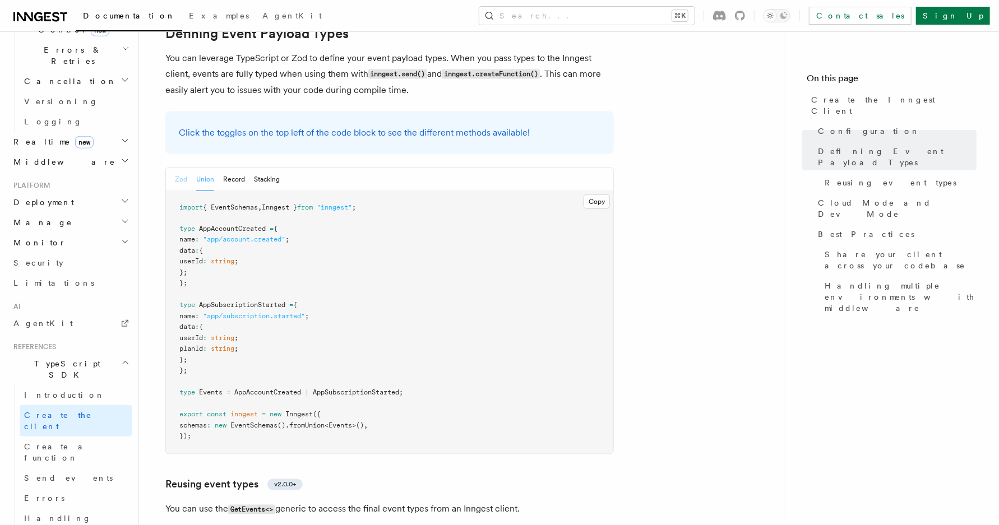
click at [186, 168] on button "Zod" at bounding box center [181, 179] width 12 height 23
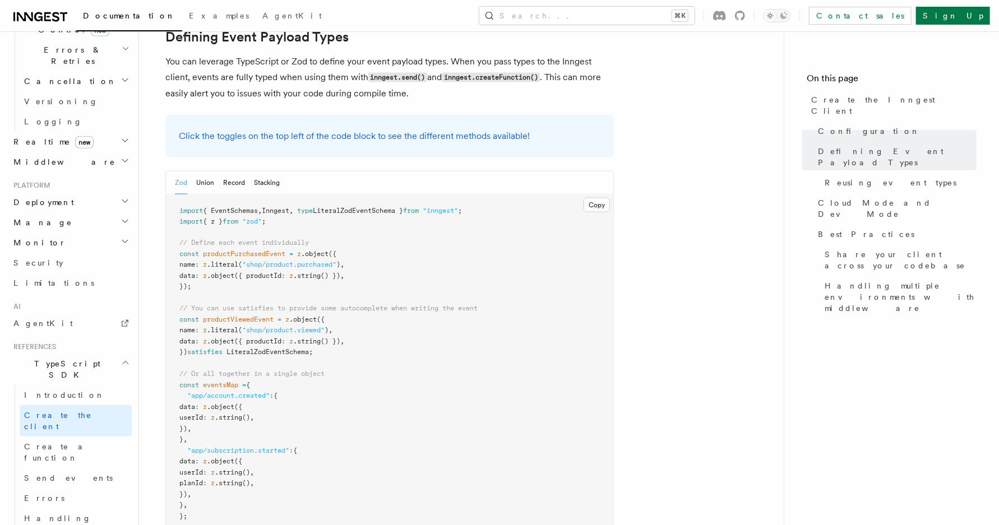
scroll to position [1021, 0]
click at [400, 200] on pre "import { EventSchemas , Inngest , type LiteralZodEventSchema } from "inngest" ;…" at bounding box center [389, 397] width 447 height 405
click at [472, 211] on pre "import { EventSchemas , Inngest , type LiteralZodEventSchema } from "inngest" ;…" at bounding box center [389, 397] width 447 height 405
click at [368, 195] on pre "import { EventSchemas , Inngest , type LiteralZodEventSchema } from "inngest" ;…" at bounding box center [389, 397] width 447 height 405
click at [380, 195] on pre "import { EventSchemas , Inngest , type LiteralZodEventSchema } from "inngest" ;…" at bounding box center [389, 397] width 447 height 405
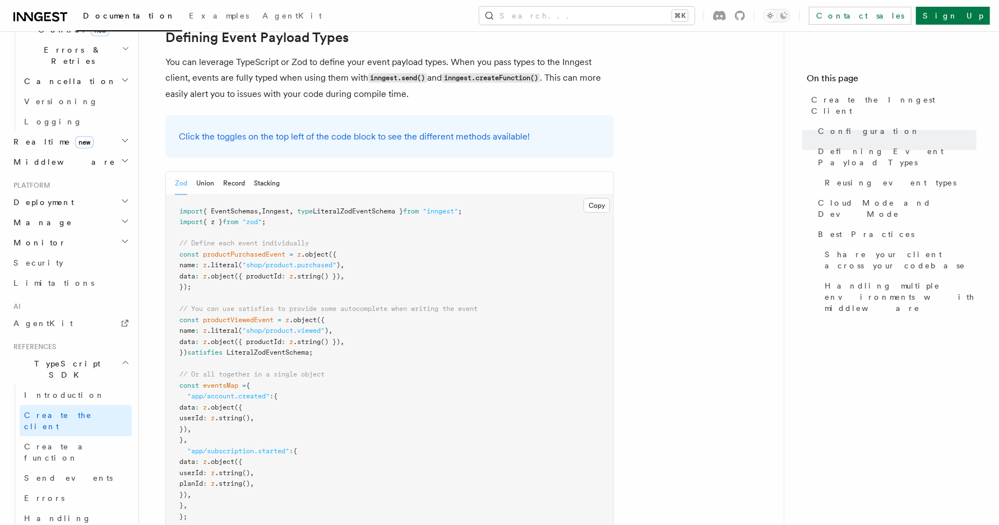
click at [380, 195] on pre "import { EventSchemas , Inngest , type LiteralZodEventSchema } from "inngest" ;…" at bounding box center [389, 397] width 447 height 405
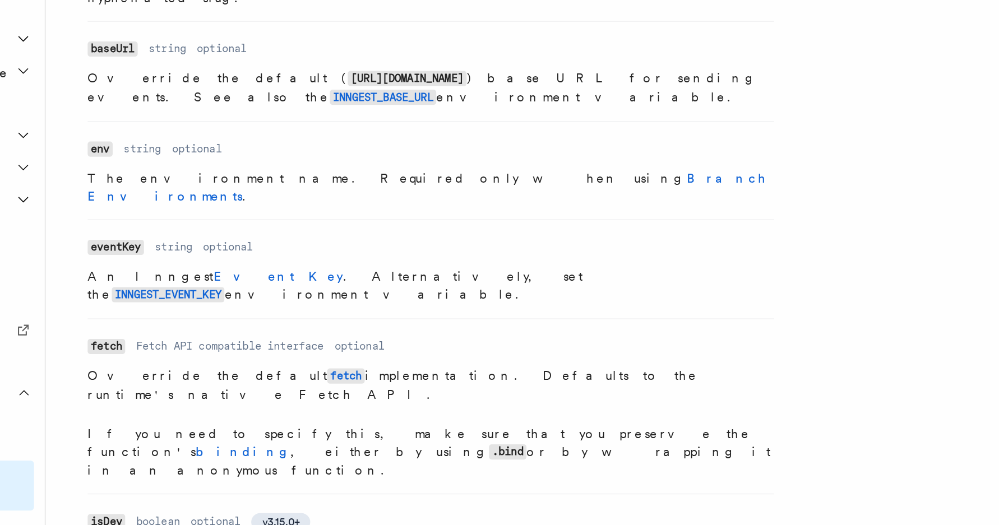
scroll to position [258, 0]
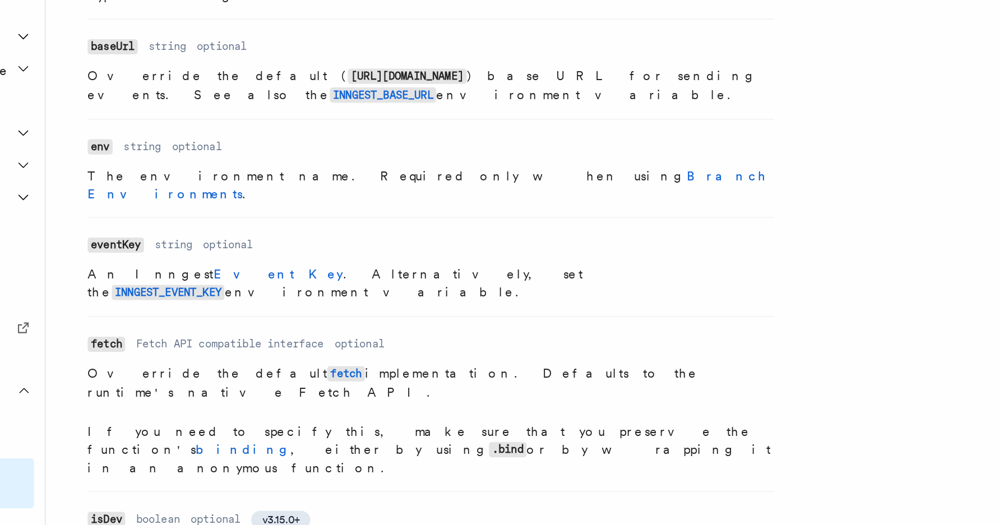
click at [401, 326] on dl "Name fetch Type Fetch API compatible interface Required optional Description Ov…" at bounding box center [380, 371] width 430 height 91
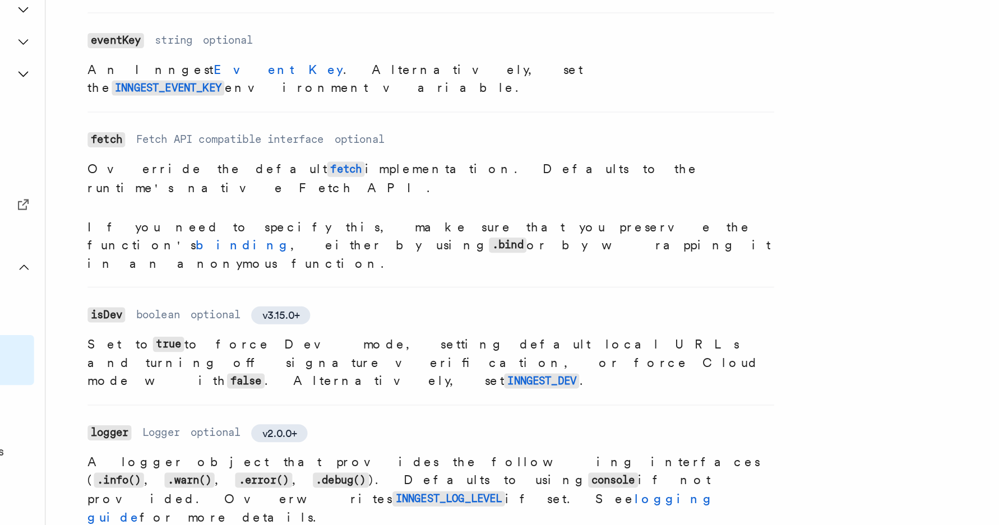
scroll to position [309, 0]
click at [439, 449] on li "Name logger Type Logger Required optional Version v2.0.0+ Description A logger …" at bounding box center [380, 491] width 430 height 85
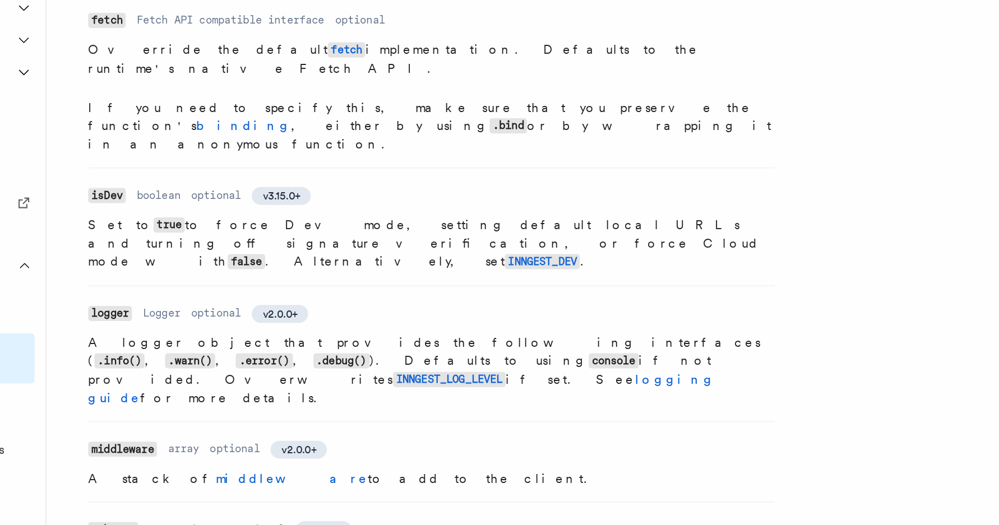
scroll to position [384, 0]
click at [356, 469] on dl "Name middleware Type array Required optional Version v2.0.0+ Description A stac…" at bounding box center [380, 485] width 430 height 32
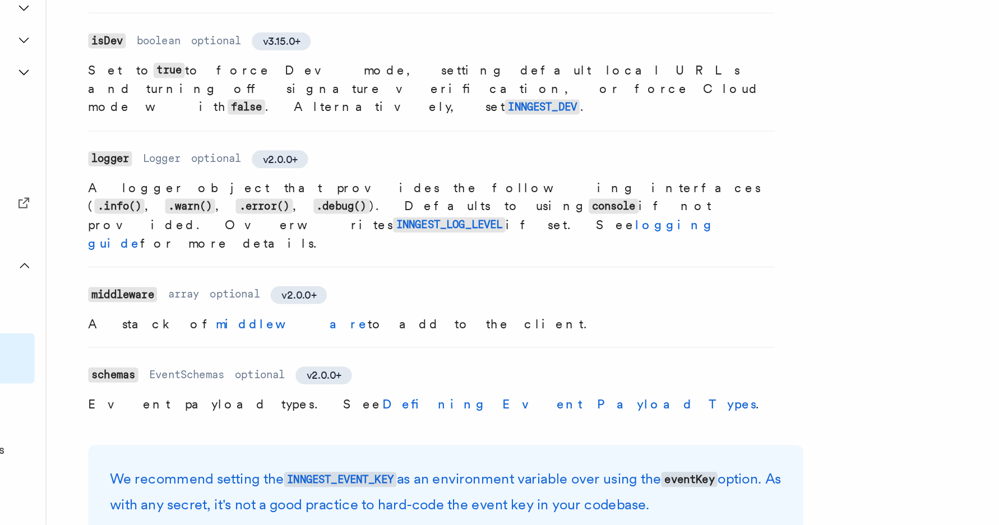
scroll to position [481, 0]
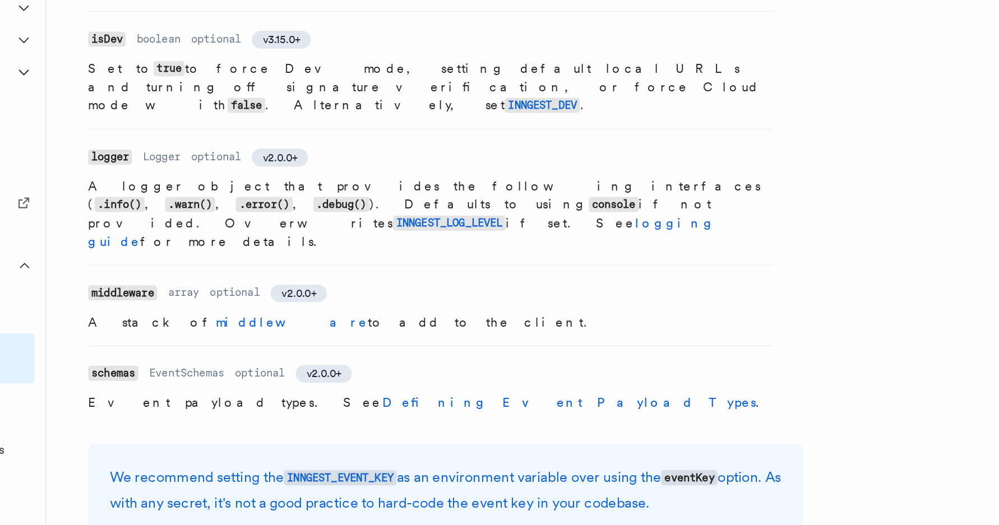
click at [356, 474] on div "We recommend setting the INNGEST_EVENT_KEY as an environment variable over usin…" at bounding box center [389, 503] width 448 height 59
click at [367, 488] on p "We recommend setting the INNGEST_EVENT_KEY as an environment variable over usin…" at bounding box center [389, 504] width 421 height 32
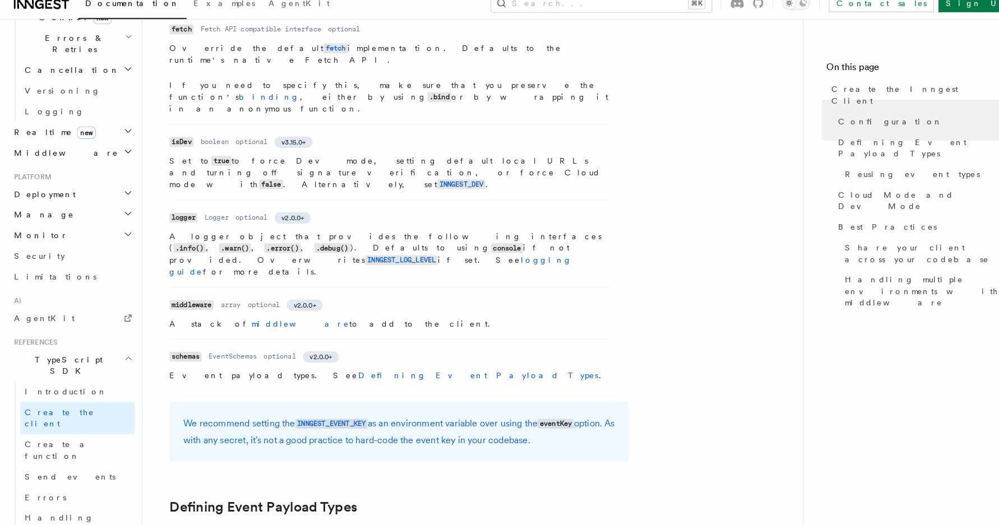
scroll to position [555, 0]
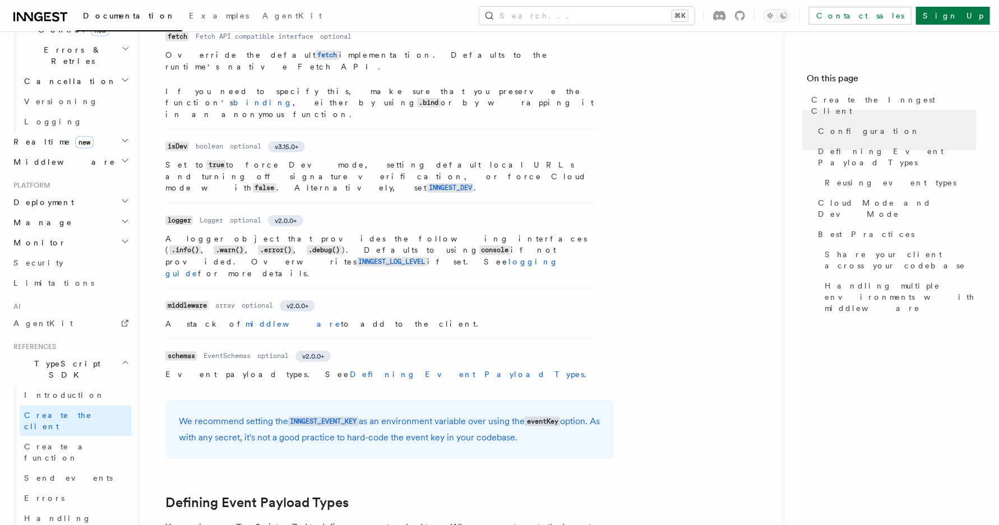
click at [410, 26] on div "Documentation Examples AgentKit Search... ⌘K Contact sales Sign Up" at bounding box center [499, 15] width 999 height 31
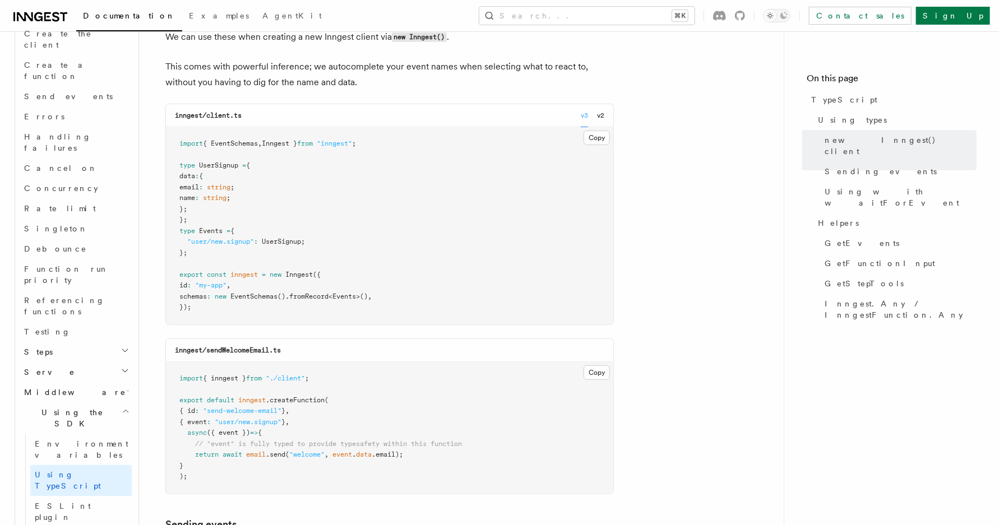
scroll to position [240, 0]
